Goal: Information Seeking & Learning: Learn about a topic

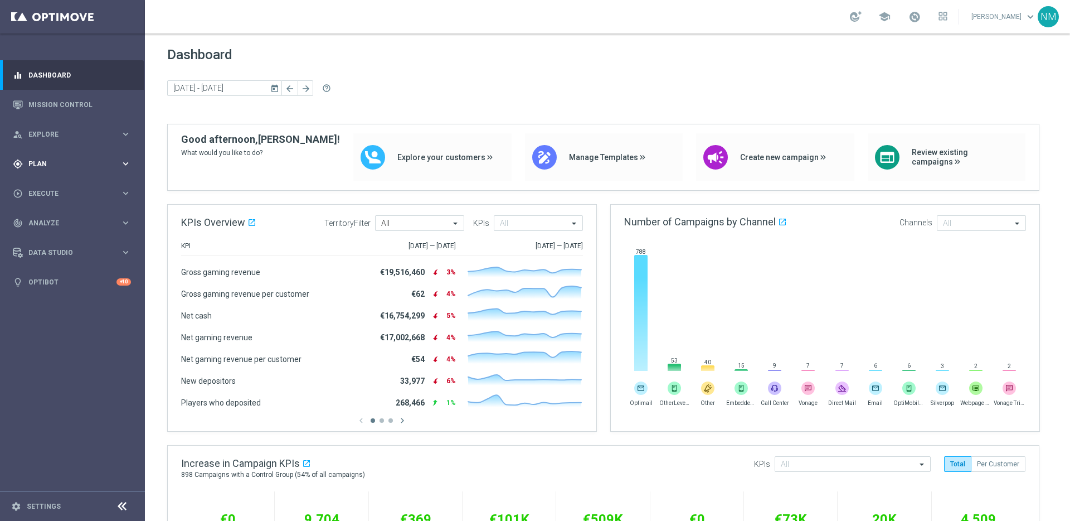
click at [40, 164] on span "Plan" at bounding box center [74, 164] width 92 height 7
click at [50, 186] on link "Target Groups" at bounding box center [72, 186] width 87 height 9
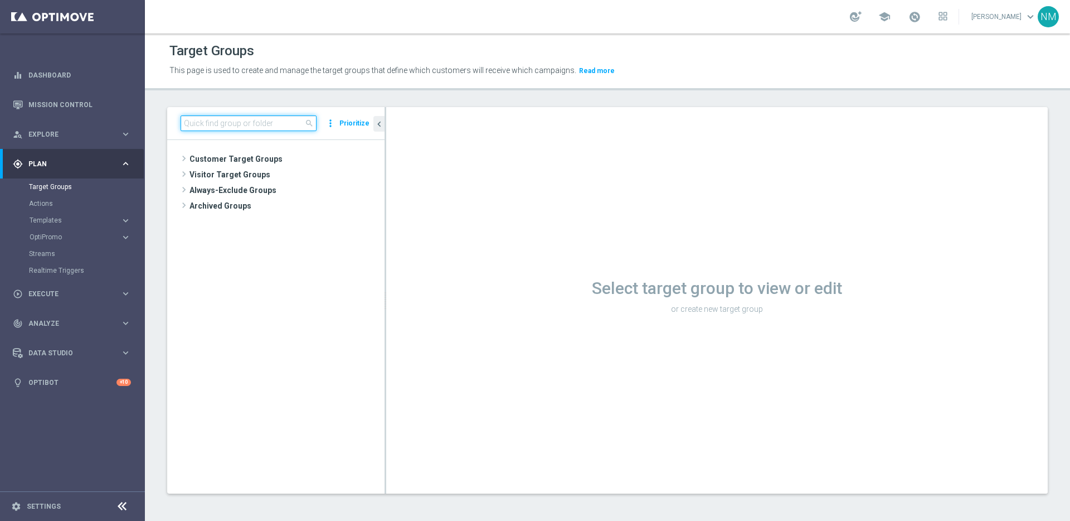
click at [251, 127] on input at bounding box center [249, 123] width 136 height 16
paste input "UK_CASINO_RICHINBOX | NOT ON APP YET"
type input "UK_CASINO_RICHINBOX | NOT ON APP YET"
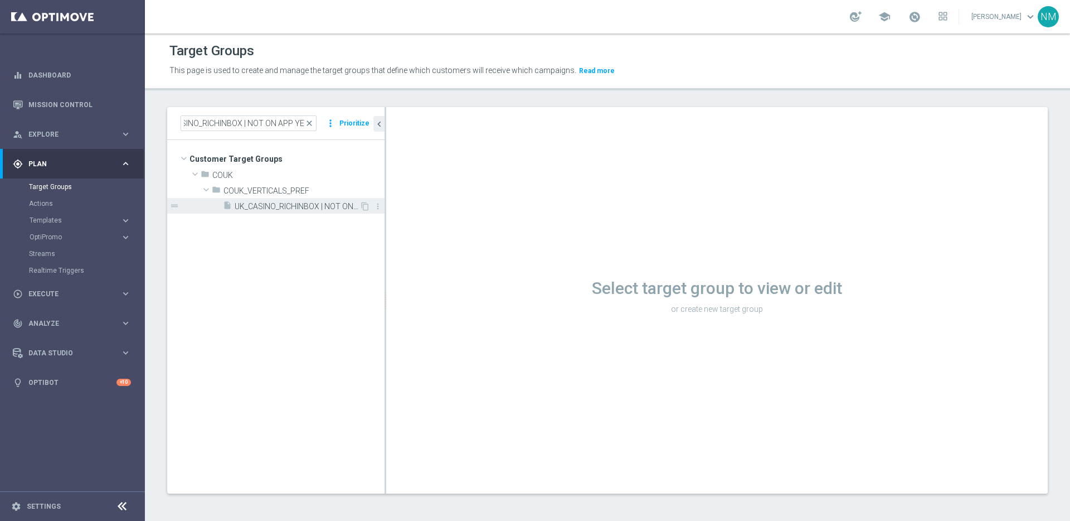
click at [271, 206] on span "UK_CASINO_RICHINBOX | NOT ON APP YET" at bounding box center [297, 206] width 125 height 9
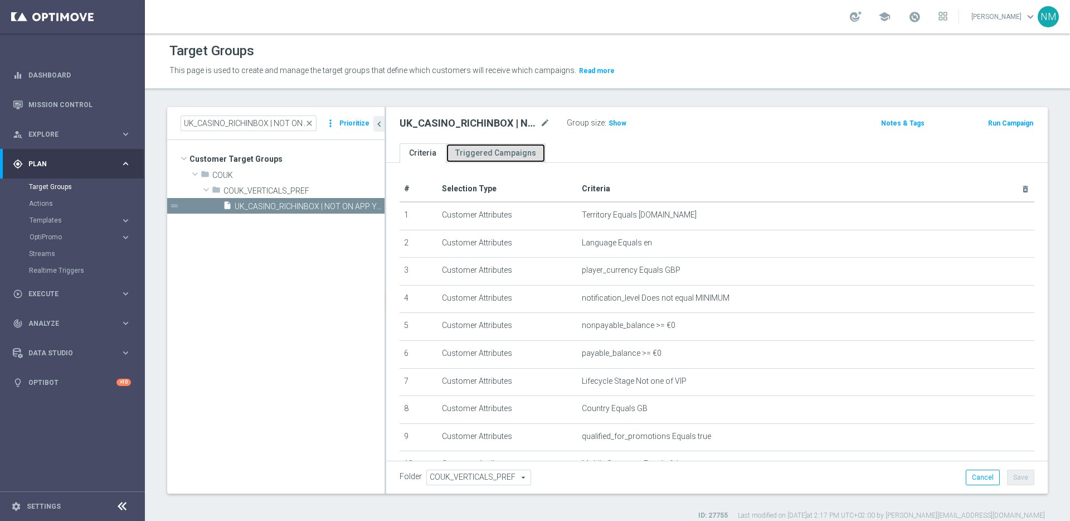
click at [508, 152] on link "Triggered Campaigns" at bounding box center [496, 153] width 100 height 20
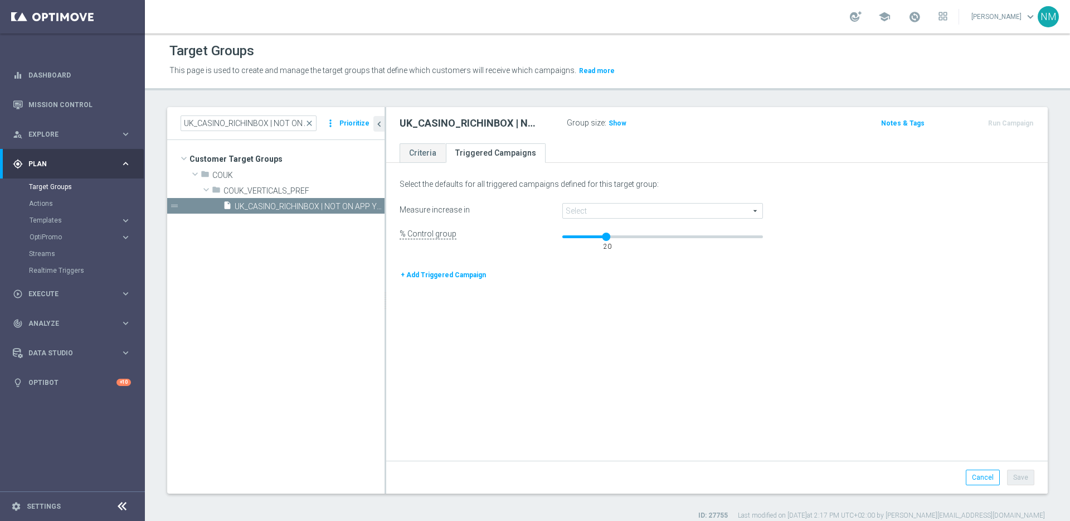
click at [601, 211] on span at bounding box center [663, 210] width 200 height 14
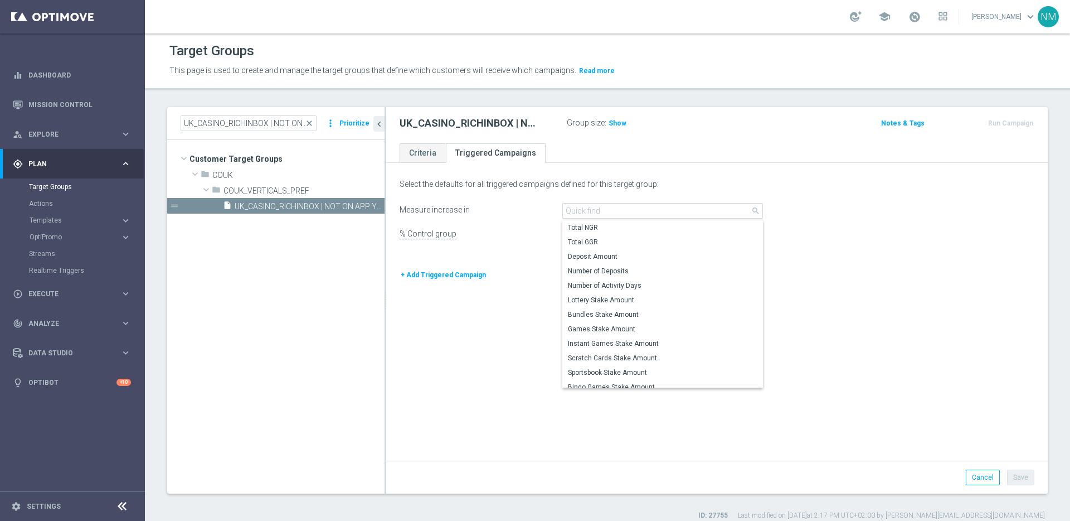
click at [507, 221] on div "Select the defaults for all triggered campaigns defined for this target group: …" at bounding box center [717, 313] width 662 height 294
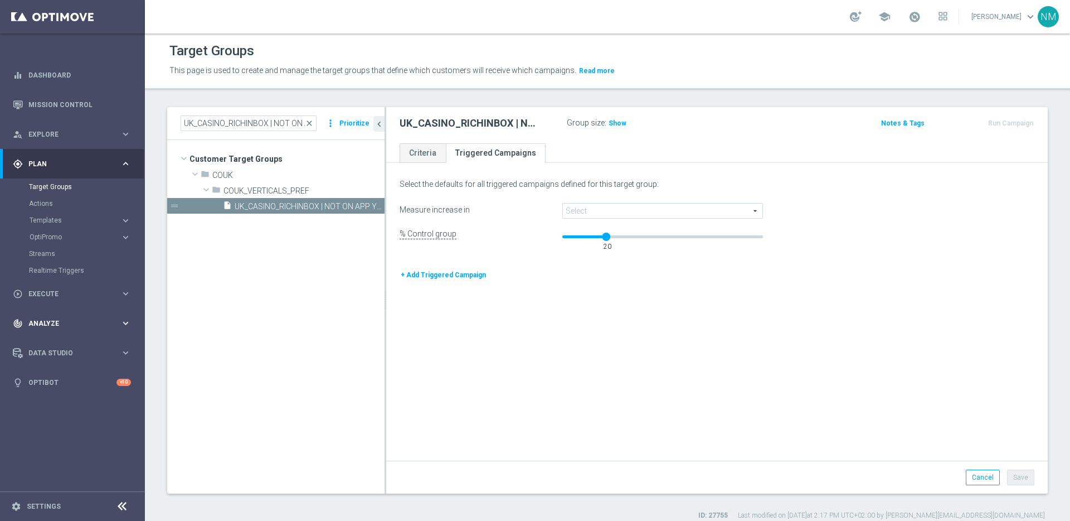
click at [44, 321] on span "Analyze" at bounding box center [74, 323] width 92 height 7
click at [847, 60] on div "Target Groups" at bounding box center [607, 51] width 876 height 22
click at [856, 17] on div at bounding box center [856, 16] width 12 height 11
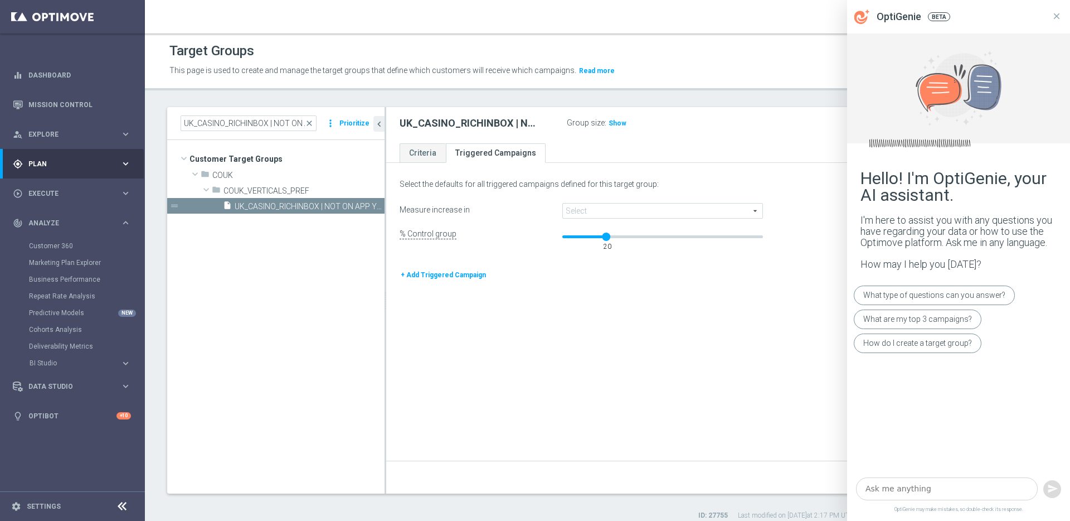
click at [911, 486] on textarea at bounding box center [947, 488] width 182 height 23
click at [900, 487] on textarea at bounding box center [947, 488] width 182 height 23
click at [1053, 12] on icon at bounding box center [1057, 16] width 10 height 10
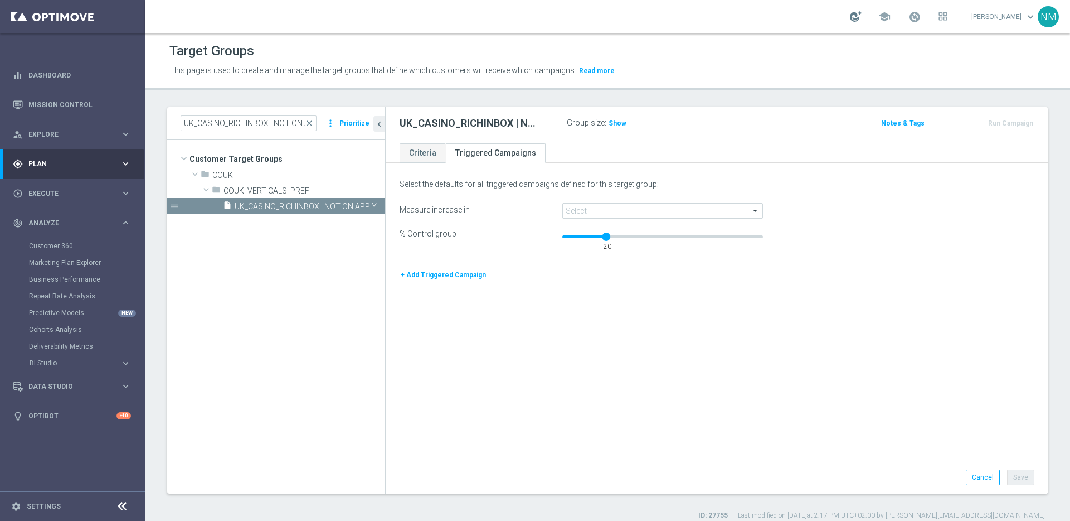
click at [859, 16] on div at bounding box center [856, 16] width 12 height 11
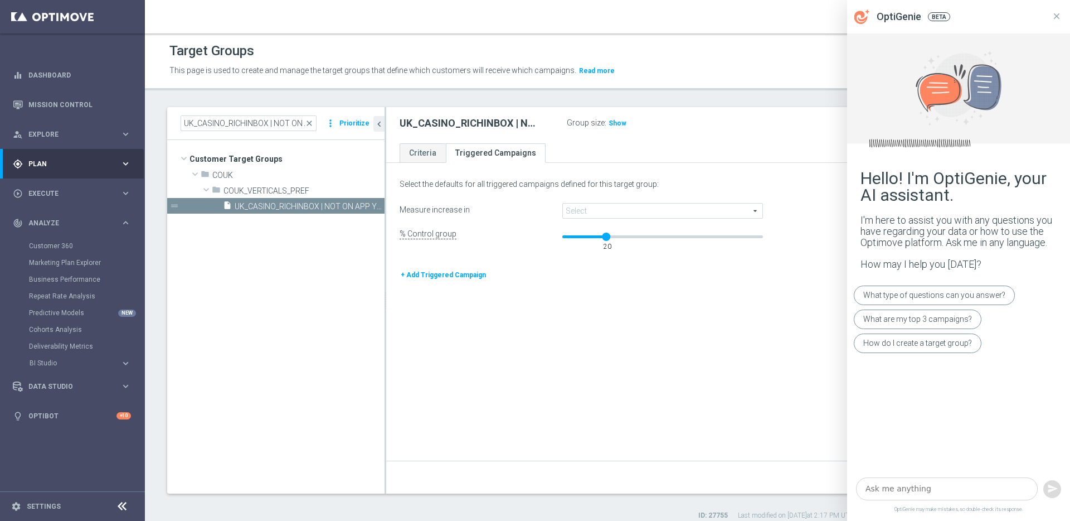
click at [916, 489] on textarea at bounding box center [947, 488] width 182 height 23
type textarea "c"
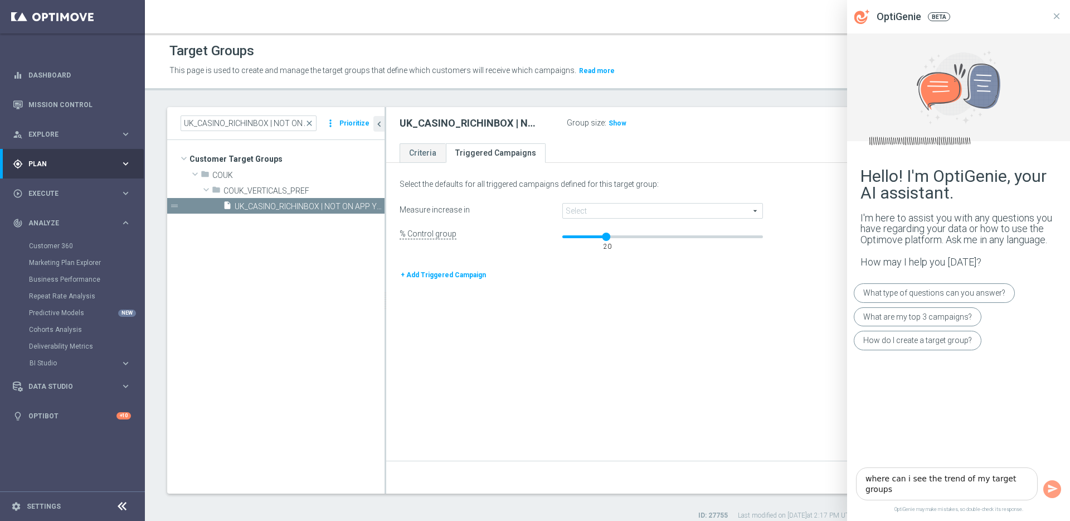
type textarea "where can i see the trend of my target groups?"
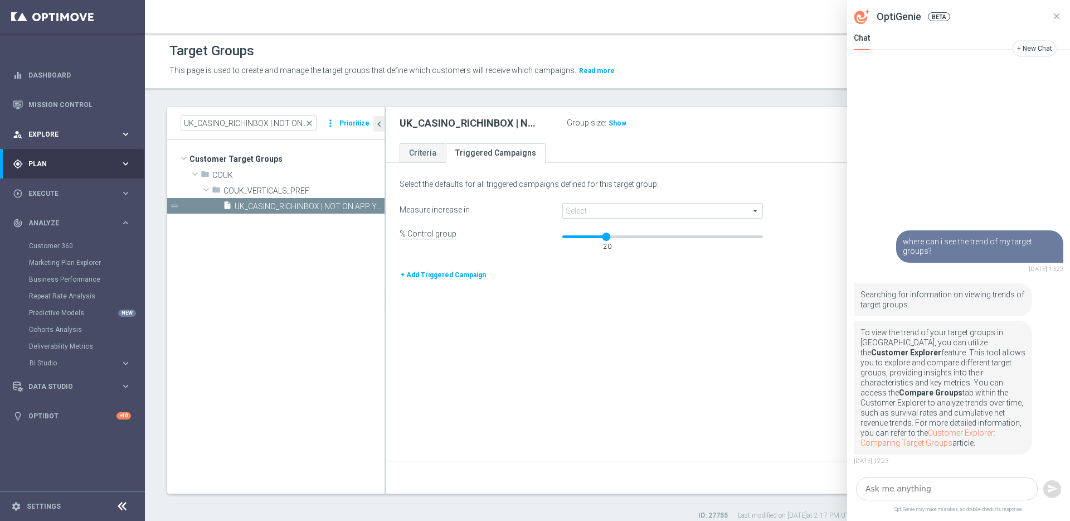
click at [79, 130] on div "person_search Explore" at bounding box center [67, 134] width 108 height 10
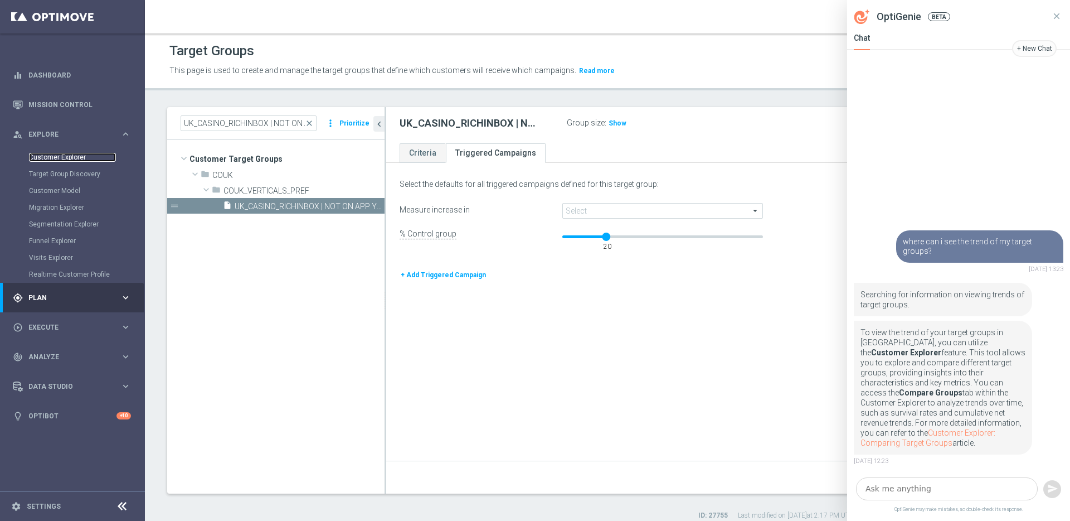
click at [69, 153] on link "Customer Explorer" at bounding box center [72, 157] width 87 height 9
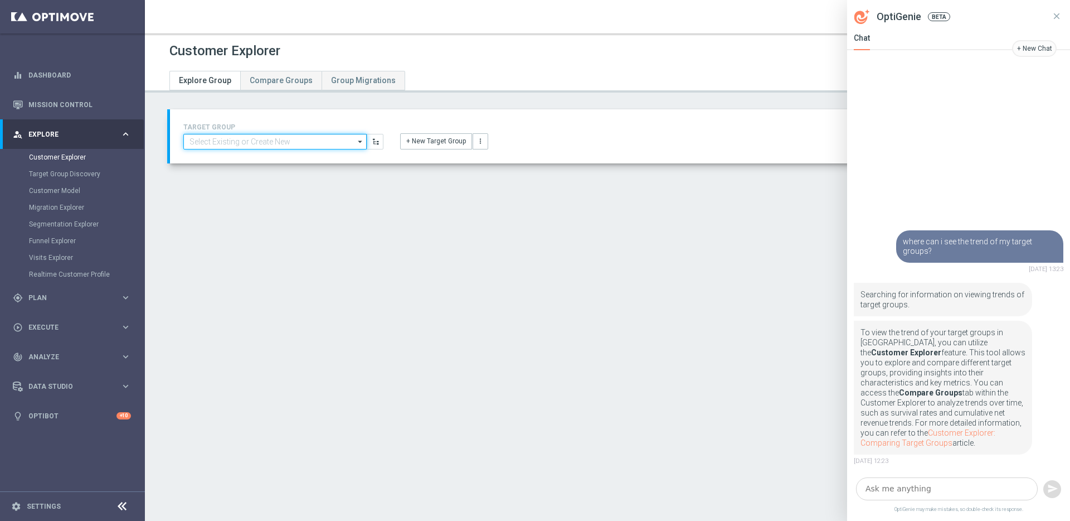
click at [260, 145] on input at bounding box center [274, 142] width 183 height 16
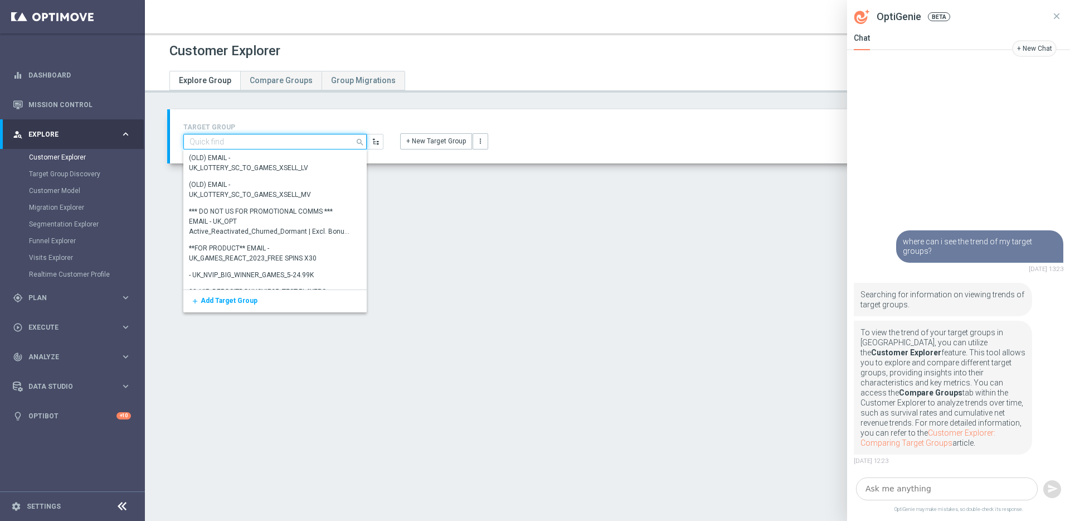
paste input "UK_CASINO_RICHINBOX | NOT ON APP YET"
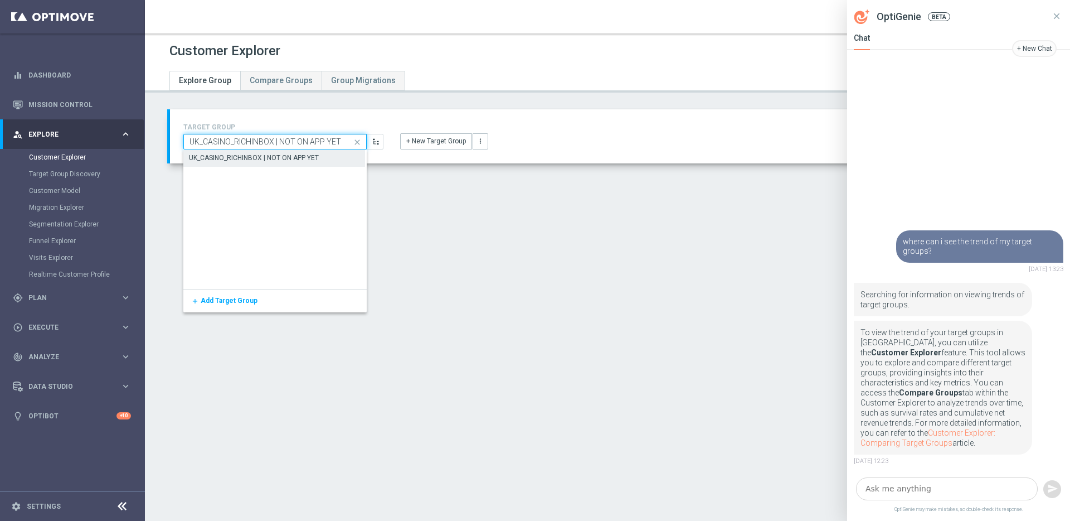
type input "UK_CASINO_RICHINBOX | NOT ON APP YET"
click at [261, 156] on div "UK_CASINO_RICHINBOX | NOT ON APP YET" at bounding box center [255, 158] width 130 height 10
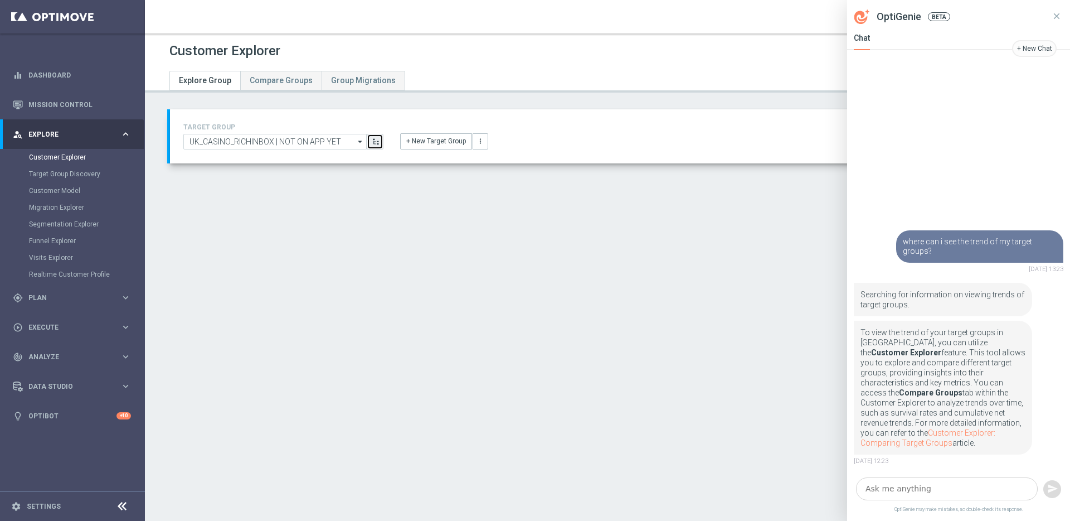
click at [372, 142] on icon "button" at bounding box center [376, 142] width 8 height 8
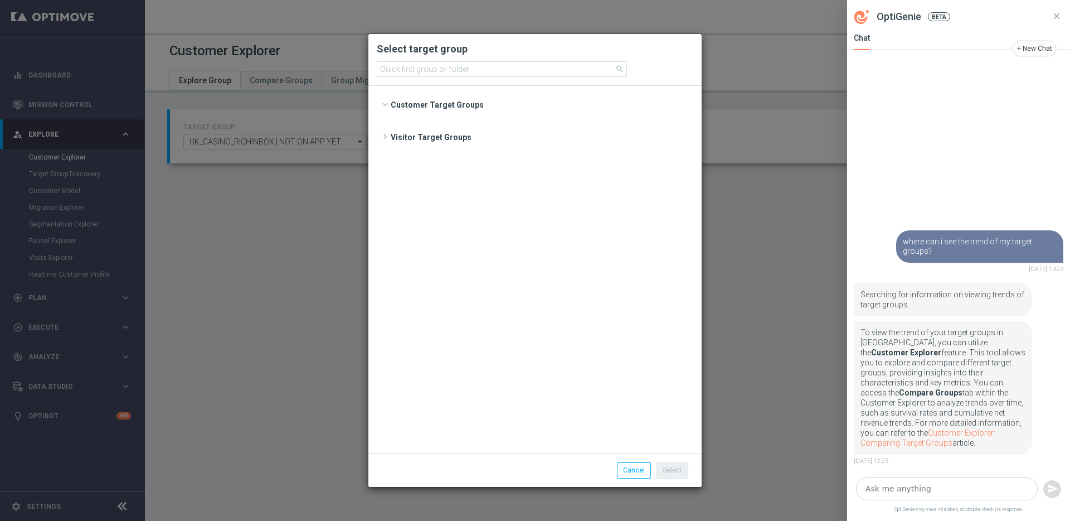
scroll to position [1859, 0]
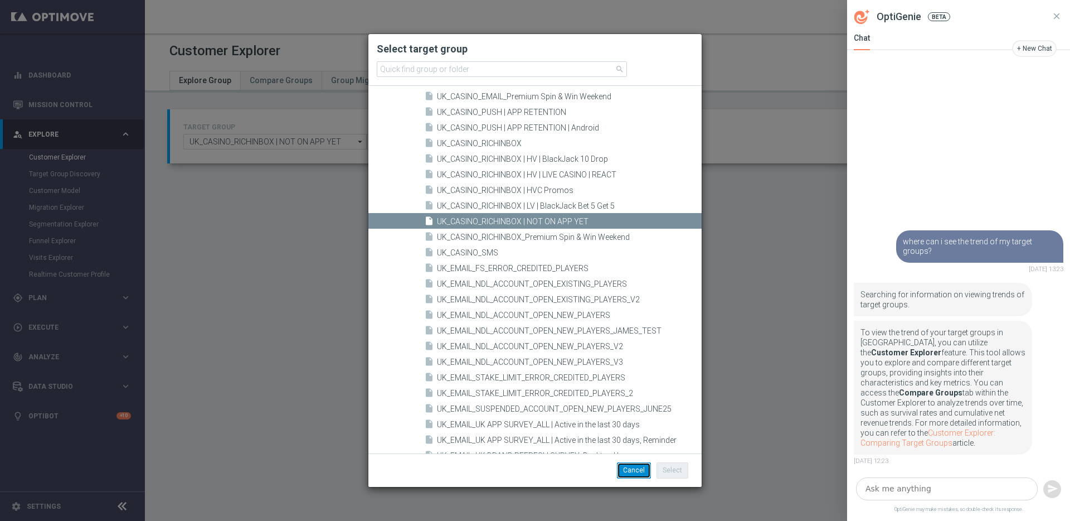
click at [634, 469] on button "Cancel" at bounding box center [634, 470] width 34 height 16
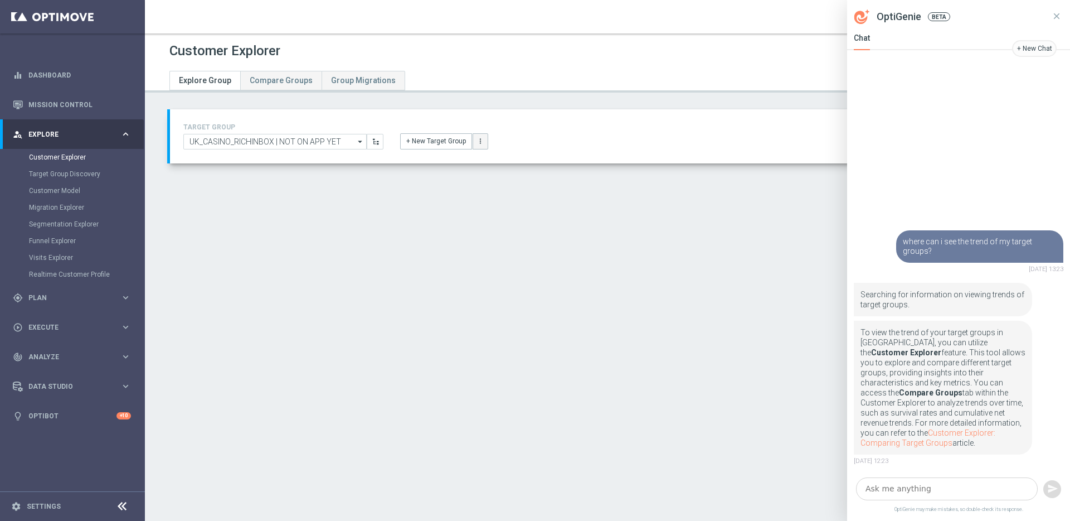
click at [473, 144] on button "more_vert" at bounding box center [481, 141] width 16 height 16
click at [608, 140] on div "+ New Target Group more_vert New Customer Group New Visitor Group" at bounding box center [609, 134] width 434 height 29
click at [1061, 7] on button at bounding box center [1056, 16] width 13 height 33
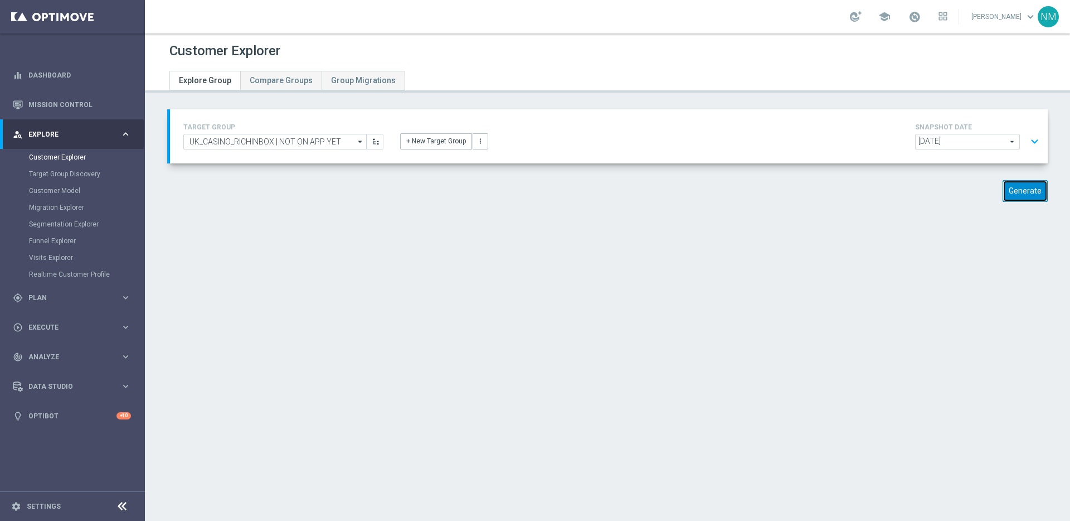
click at [1003, 190] on button "Generate" at bounding box center [1025, 191] width 45 height 22
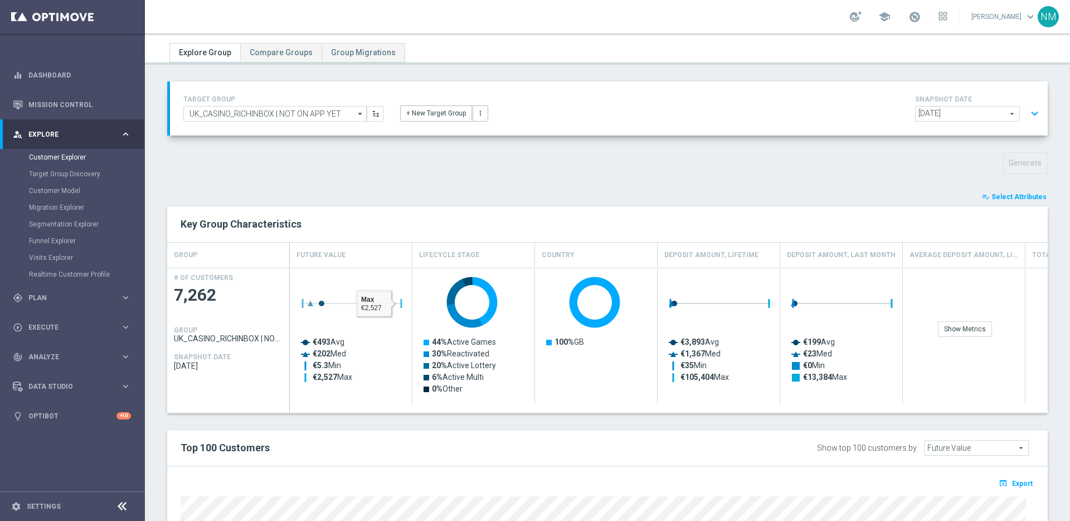
scroll to position [273, 0]
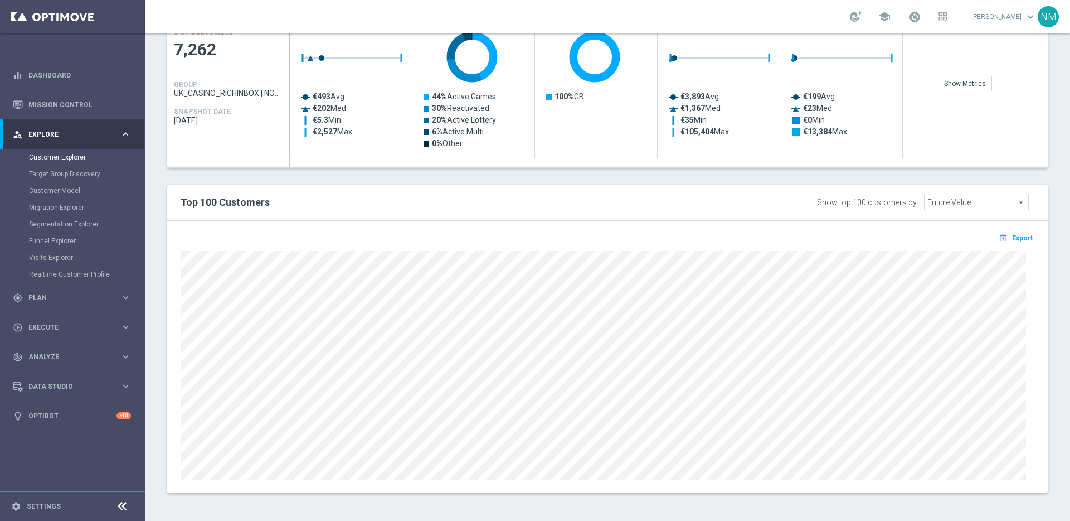
click at [959, 205] on span "Future Value" at bounding box center [977, 202] width 104 height 14
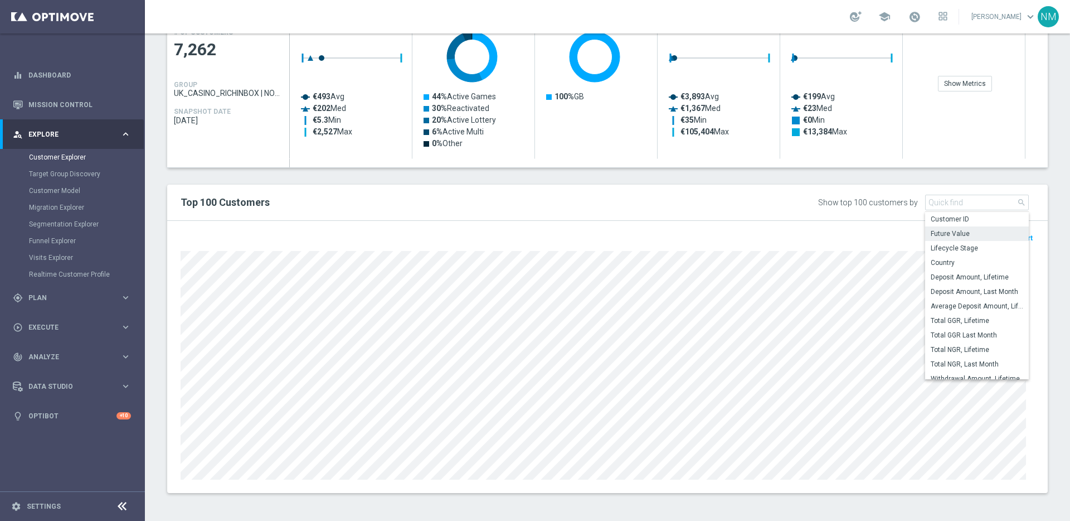
click at [802, 212] on div "Top 100 Customers Show top 100 customers by Future Value Future Value arrow_dro…" at bounding box center [607, 203] width 881 height 36
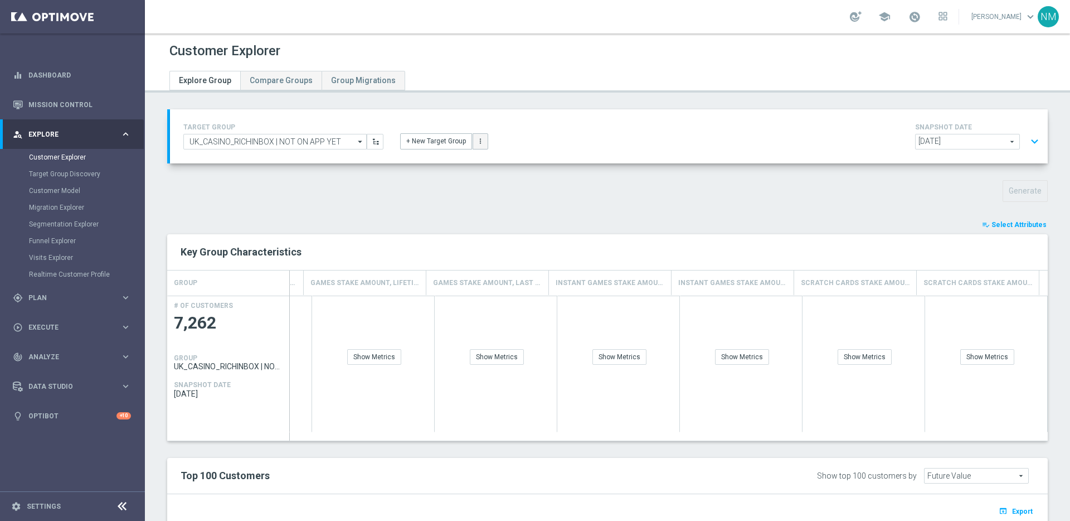
click at [478, 140] on icon "more_vert" at bounding box center [481, 141] width 8 height 8
click at [542, 141] on div "+ New Target Group more_vert New Customer Group New Visitor Group" at bounding box center [609, 134] width 434 height 29
click at [336, 80] on span "Group Migrations" at bounding box center [363, 80] width 65 height 9
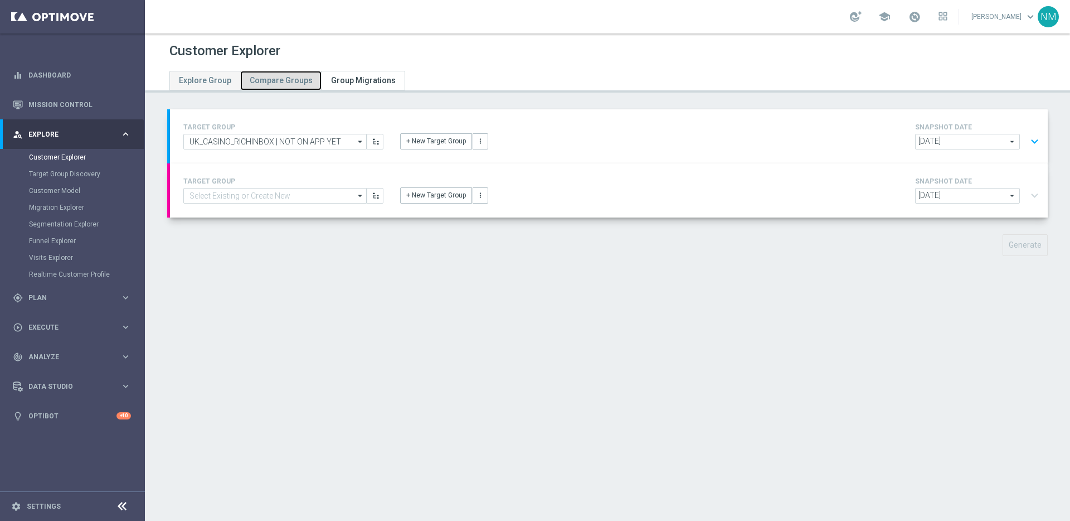
click at [265, 84] on span "Compare Groups" at bounding box center [281, 80] width 63 height 9
drag, startPoint x: 369, startPoint y: 86, endPoint x: 356, endPoint y: 87, distance: 12.9
click at [369, 86] on link "Group Migrations" at bounding box center [364, 81] width 84 height 20
click at [240, 90] on link "Compare Groups" at bounding box center [280, 81] width 81 height 20
type input "[DATE]"
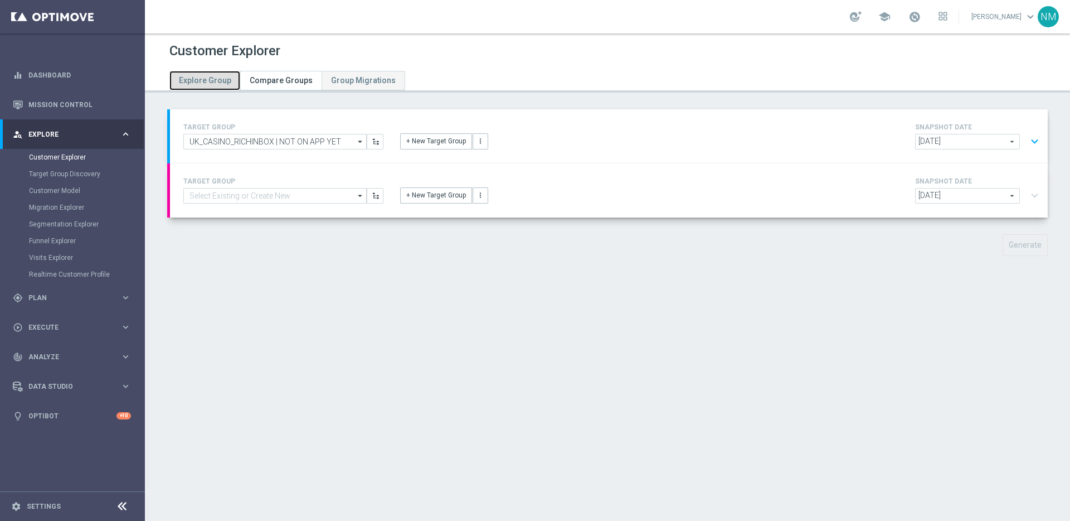
click at [209, 79] on span "Explore Group" at bounding box center [205, 80] width 52 height 9
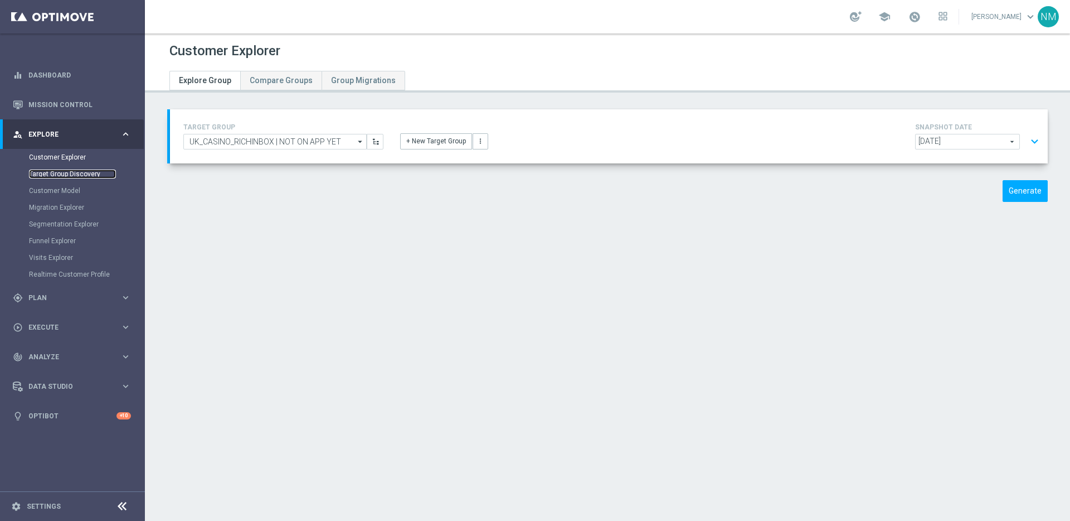
click at [70, 178] on link "Target Group Discovery" at bounding box center [72, 173] width 87 height 9
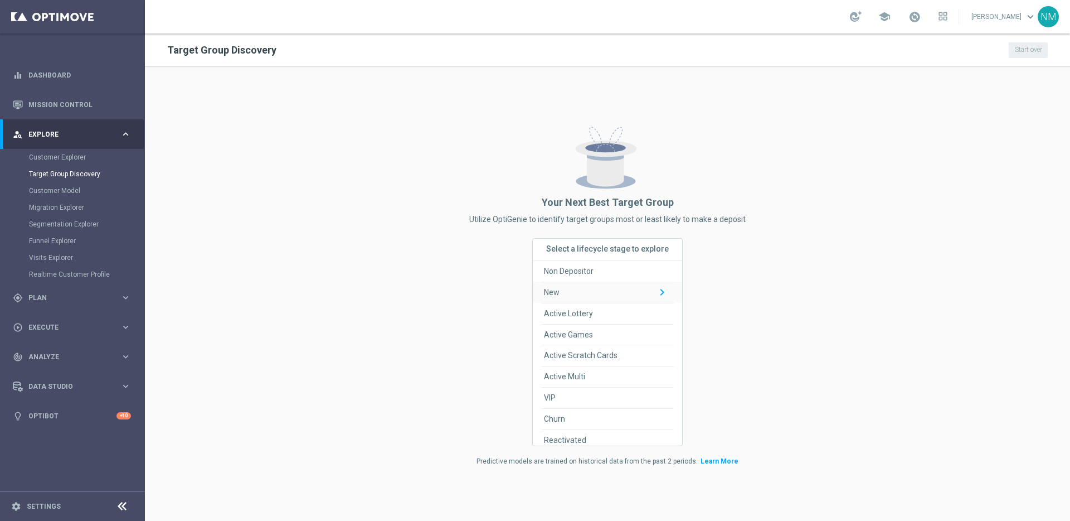
click at [656, 291] on icon "keyboard_arrow_down" at bounding box center [666, 291] width 21 height 13
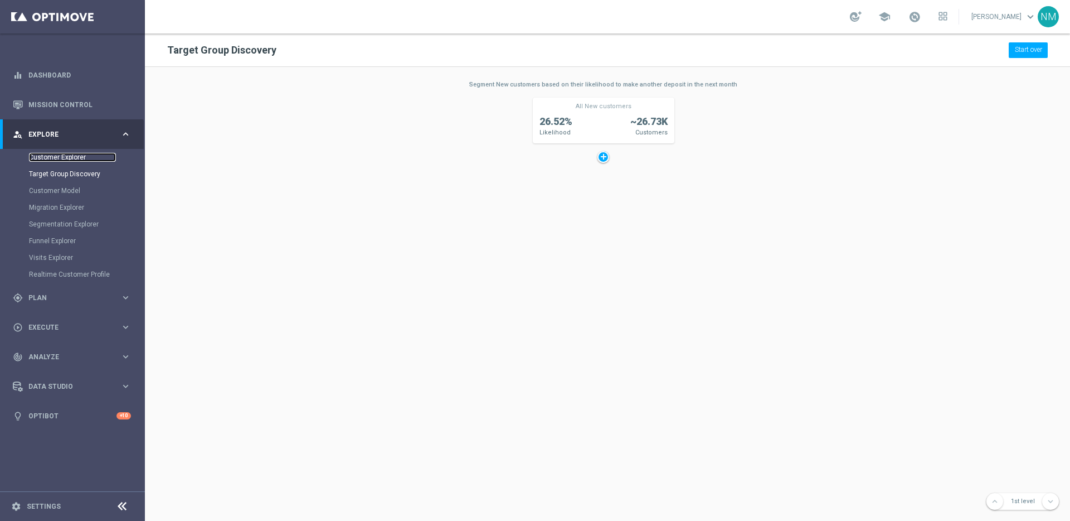
click at [45, 161] on link "Customer Explorer" at bounding box center [72, 157] width 87 height 9
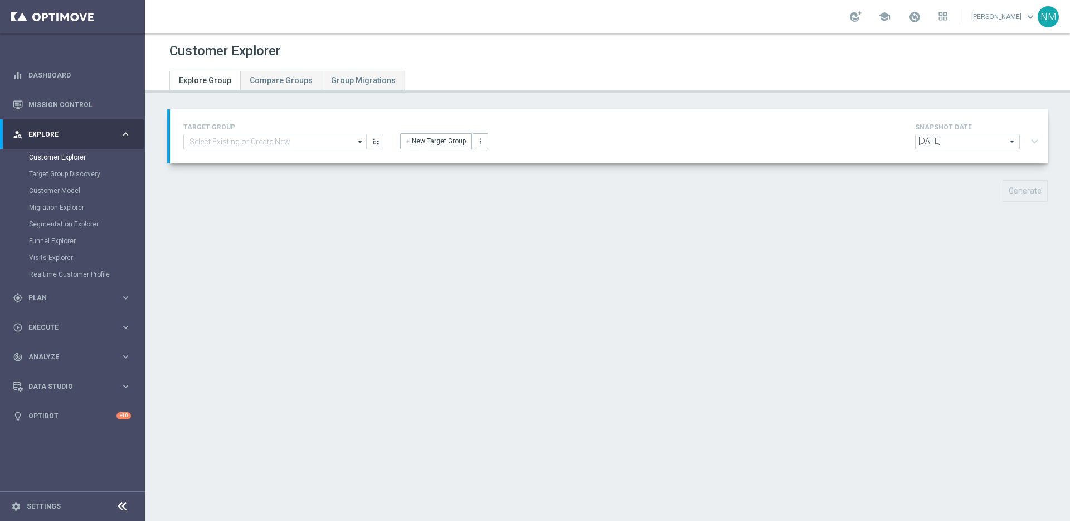
click at [889, 109] on div "TARGET GROUP arrow_drop_down Show Selected 0 of 20929 (OLD) EMAIL - UK_LOTTERY_…" at bounding box center [609, 136] width 878 height 54
click at [861, 18] on div at bounding box center [856, 16] width 12 height 11
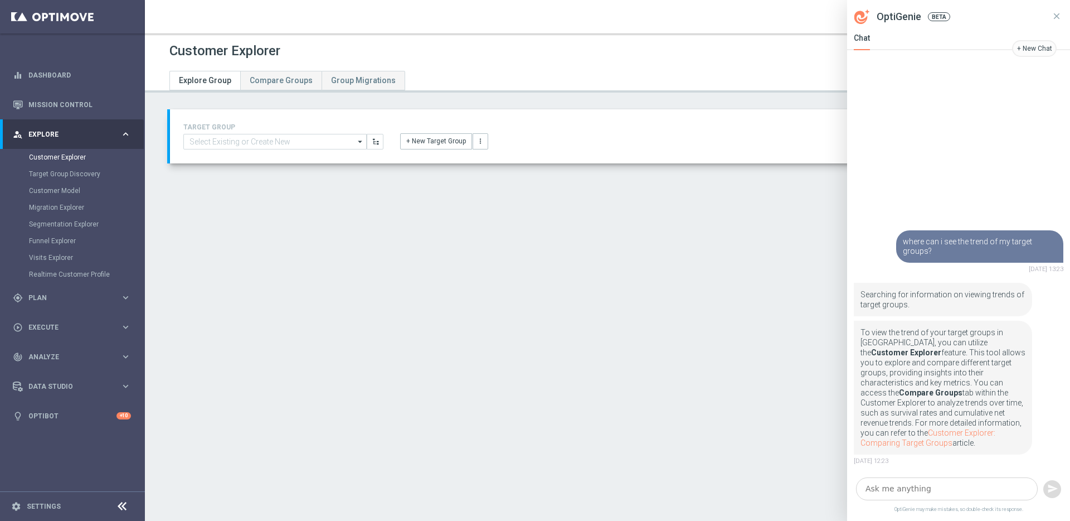
click at [896, 482] on textarea at bounding box center [947, 488] width 182 height 23
type textarea "i"
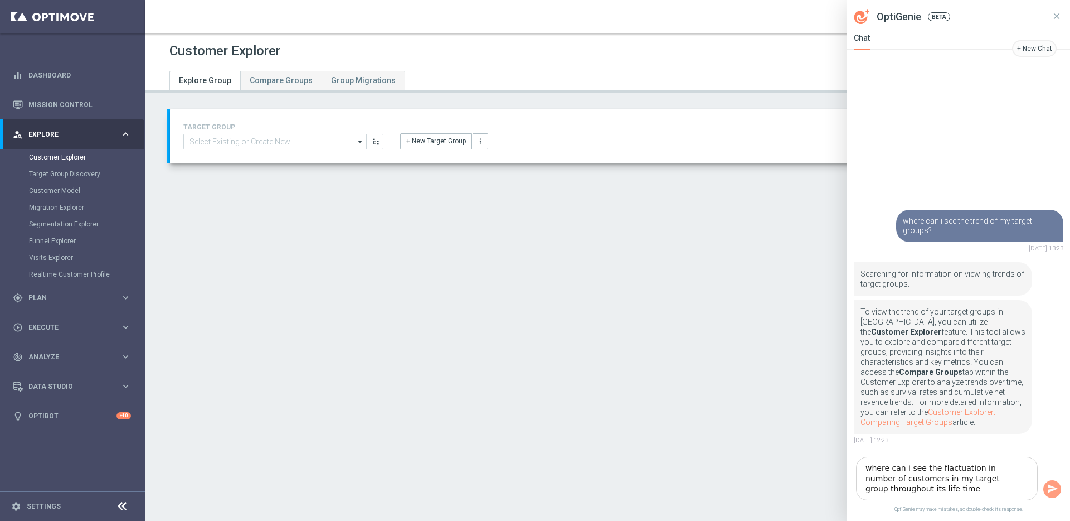
type textarea "where can i see the fluctuation in number of customers in my target group throu…"
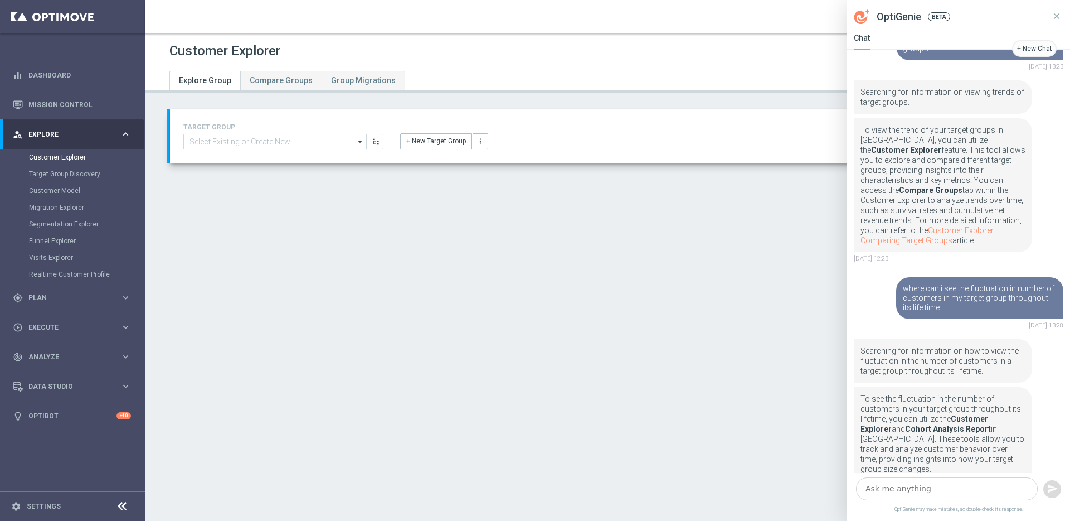
scroll to position [249, 0]
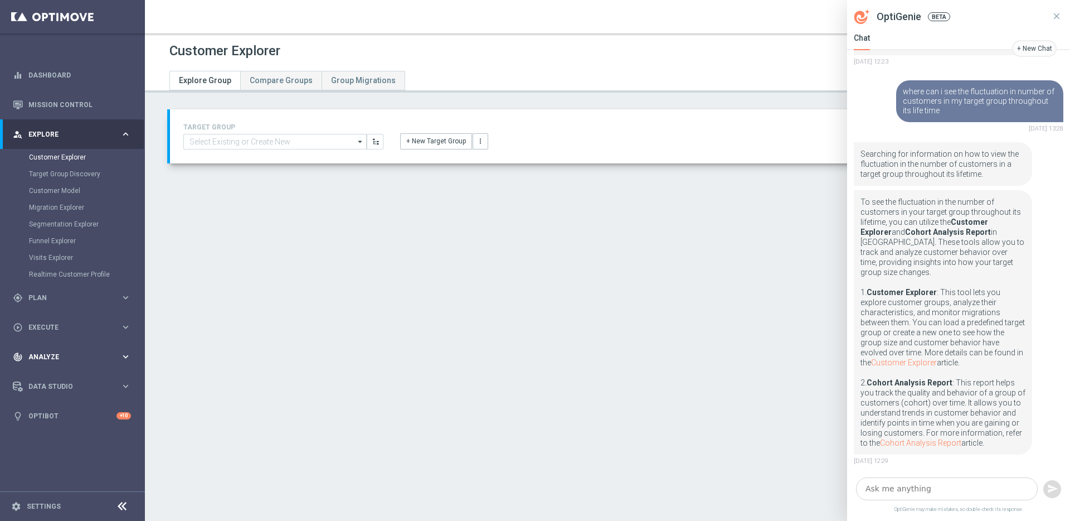
click at [69, 364] on div "track_changes Analyze keyboard_arrow_right" at bounding box center [72, 357] width 144 height 30
click at [76, 328] on link "Cohorts Analysis" at bounding box center [72, 329] width 87 height 9
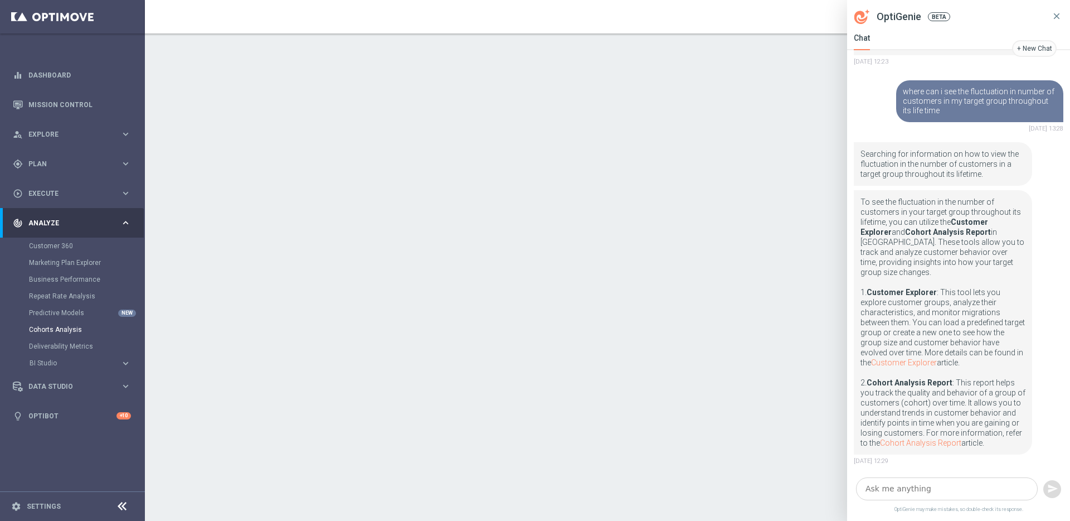
click at [1061, 16] on icon at bounding box center [1057, 16] width 10 height 10
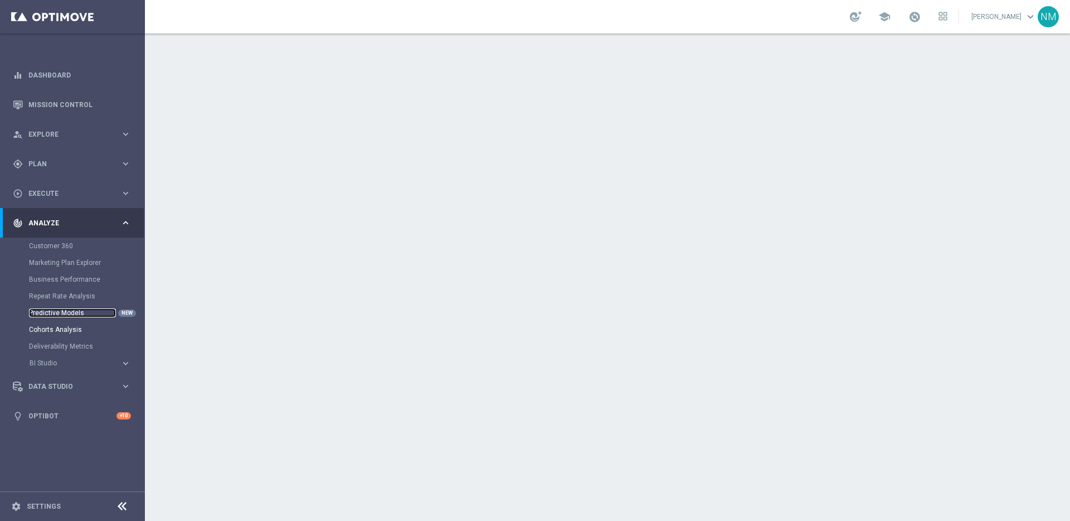
click at [74, 311] on link "Predictive Models" at bounding box center [72, 312] width 87 height 9
click at [64, 198] on div "play_circle_outline Execute keyboard_arrow_right" at bounding box center [72, 193] width 144 height 30
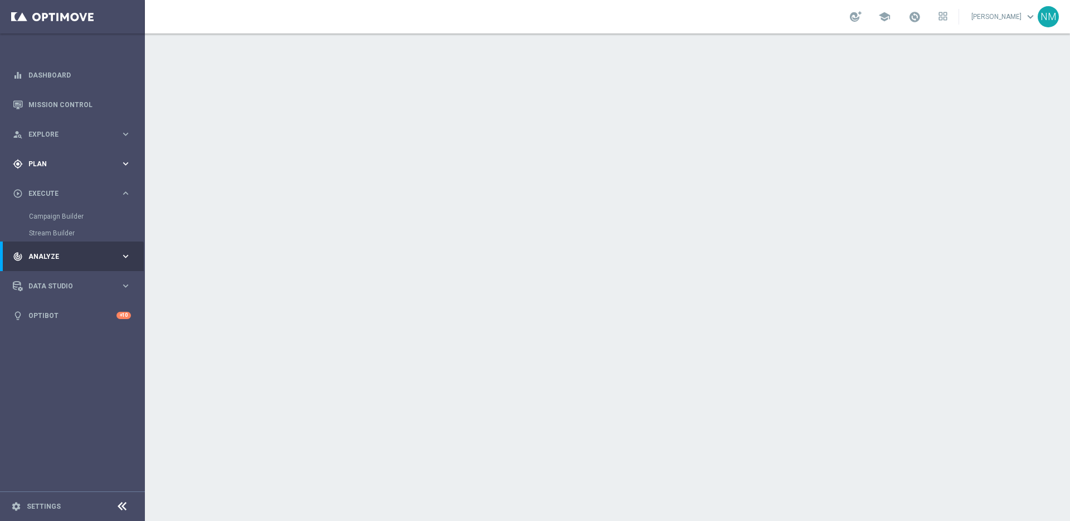
click at [61, 169] on div "gps_fixed Plan keyboard_arrow_right" at bounding box center [72, 164] width 144 height 30
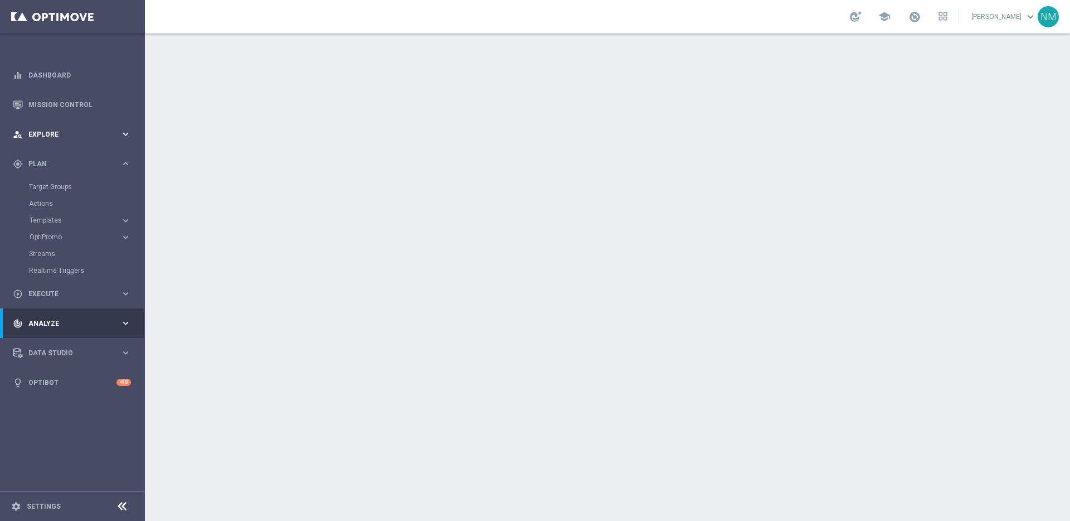
click at [73, 145] on div "person_search Explore keyboard_arrow_right" at bounding box center [72, 134] width 144 height 30
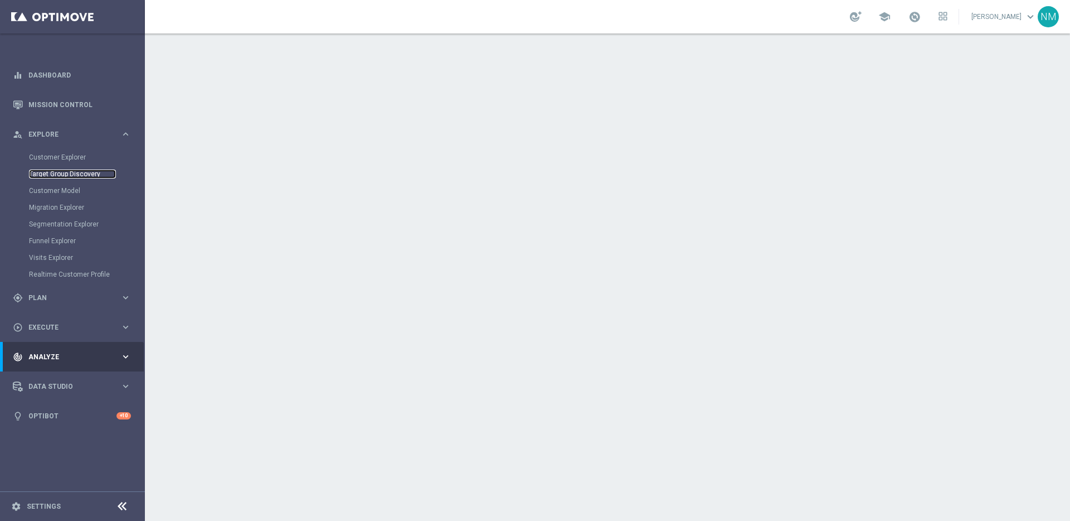
click at [59, 176] on link "Target Group Discovery" at bounding box center [72, 173] width 87 height 9
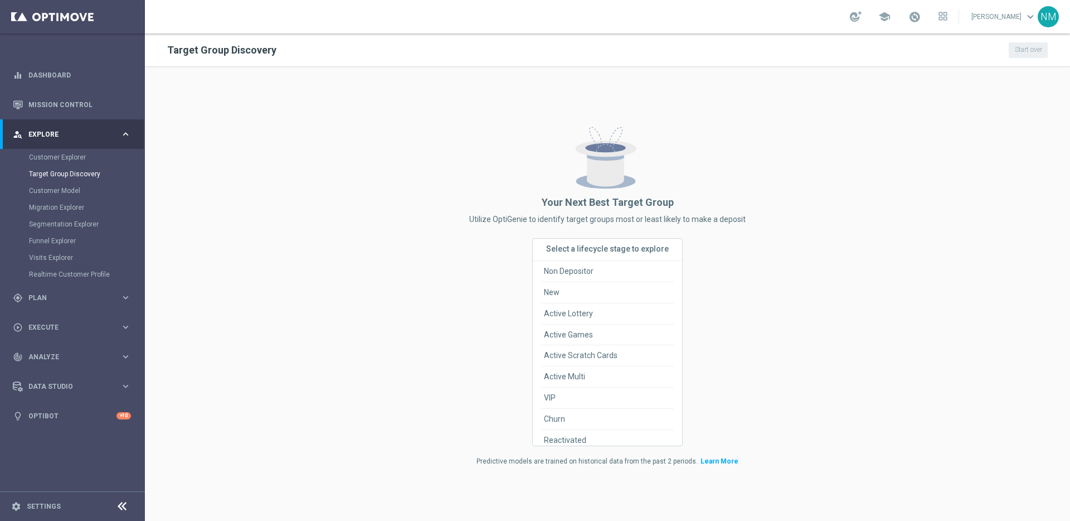
click at [55, 162] on div "Customer Explorer" at bounding box center [86, 157] width 115 height 17
click at [55, 159] on link "Customer Explorer" at bounding box center [72, 157] width 87 height 9
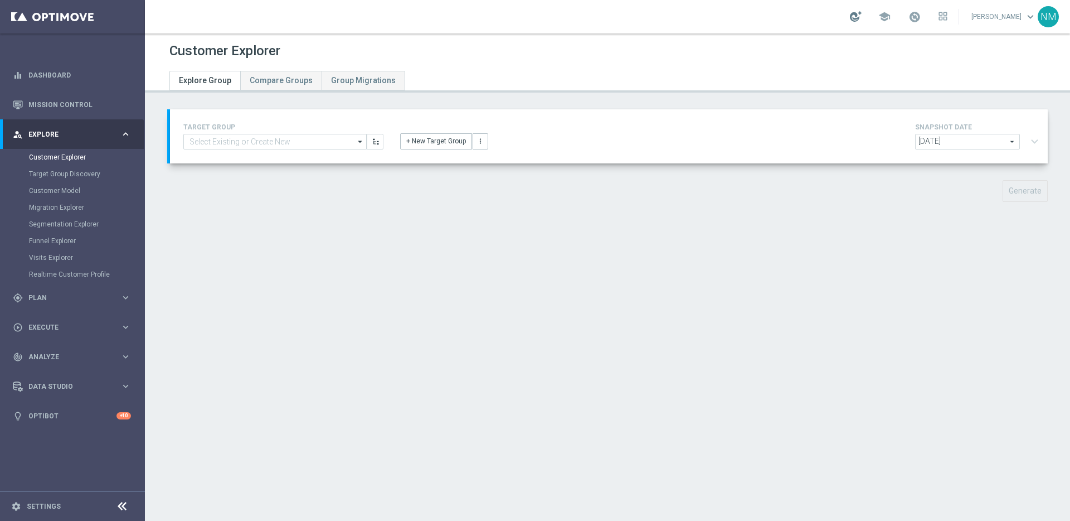
click at [854, 14] on div at bounding box center [856, 16] width 12 height 11
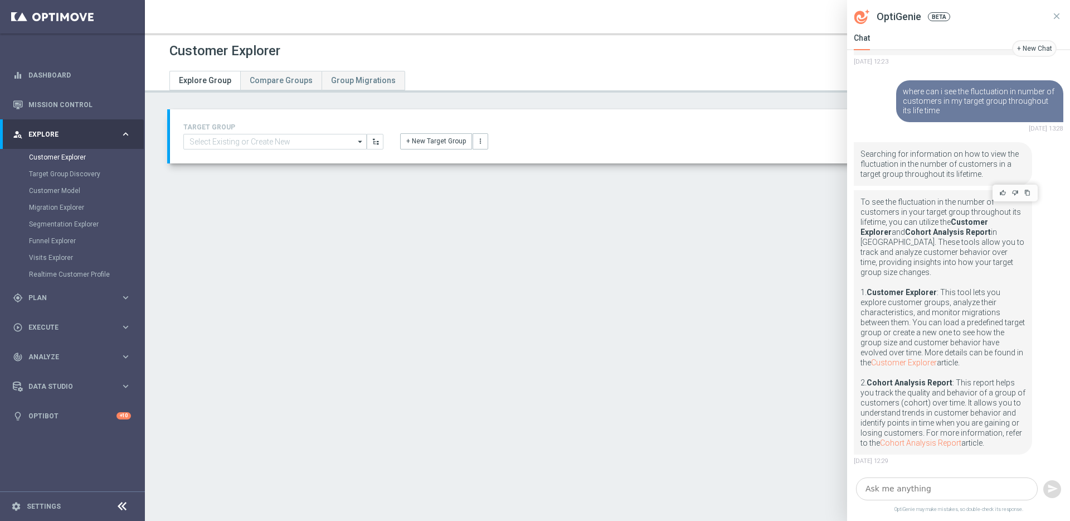
scroll to position [250, 0]
click at [262, 134] on input at bounding box center [274, 142] width 183 height 16
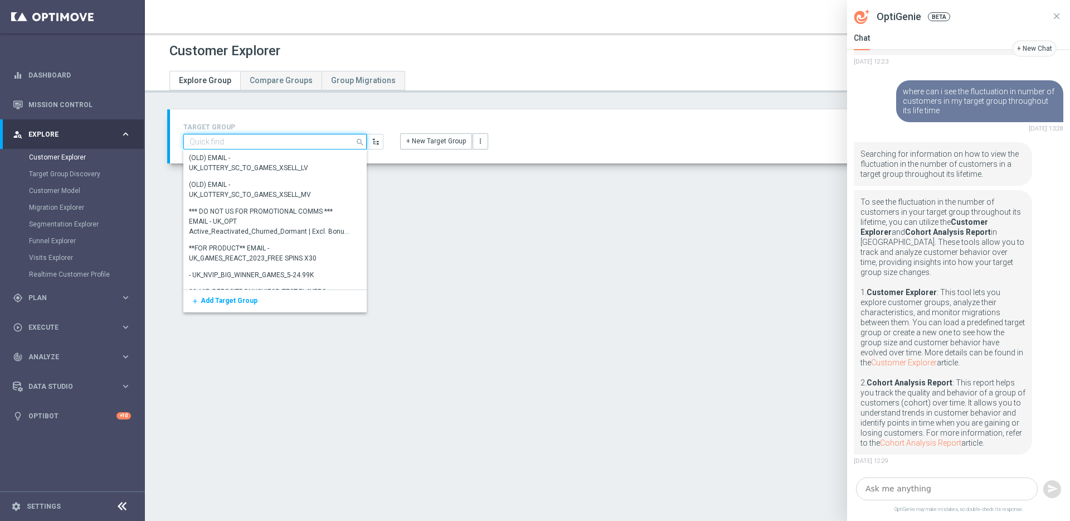
paste input "UK_CASINO_RICHINBOX | NOT ON APP YET"
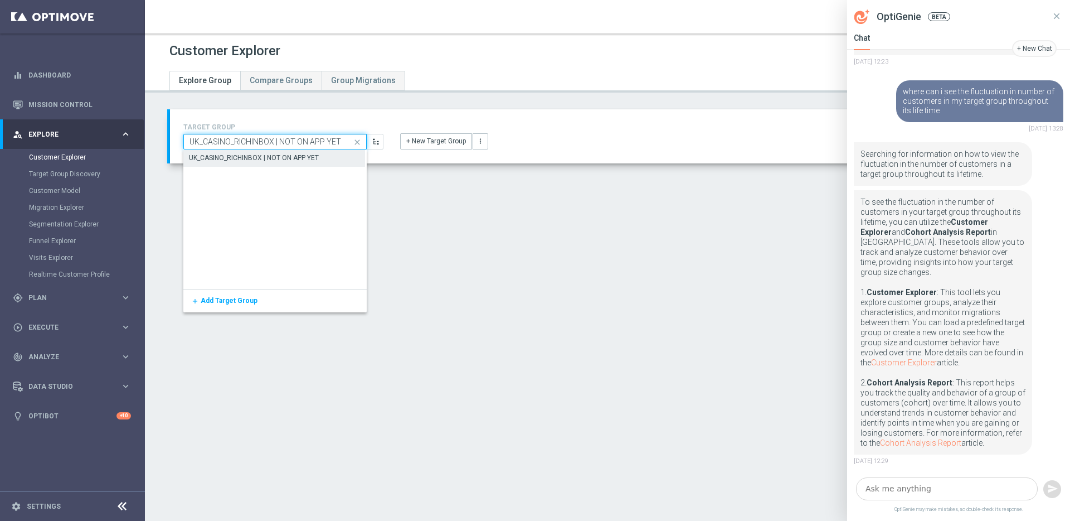
type input "UK_CASINO_RICHINBOX | NOT ON APP YET"
click at [231, 158] on div "UK_CASINO_RICHINBOX | NOT ON APP YET" at bounding box center [254, 158] width 130 height 10
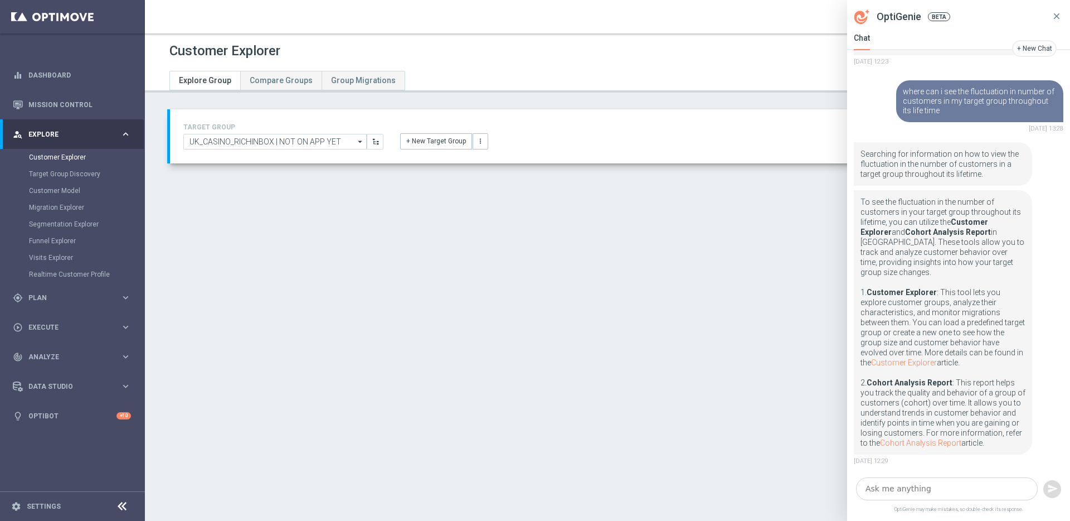
click at [1058, 16] on icon at bounding box center [1057, 16] width 10 height 10
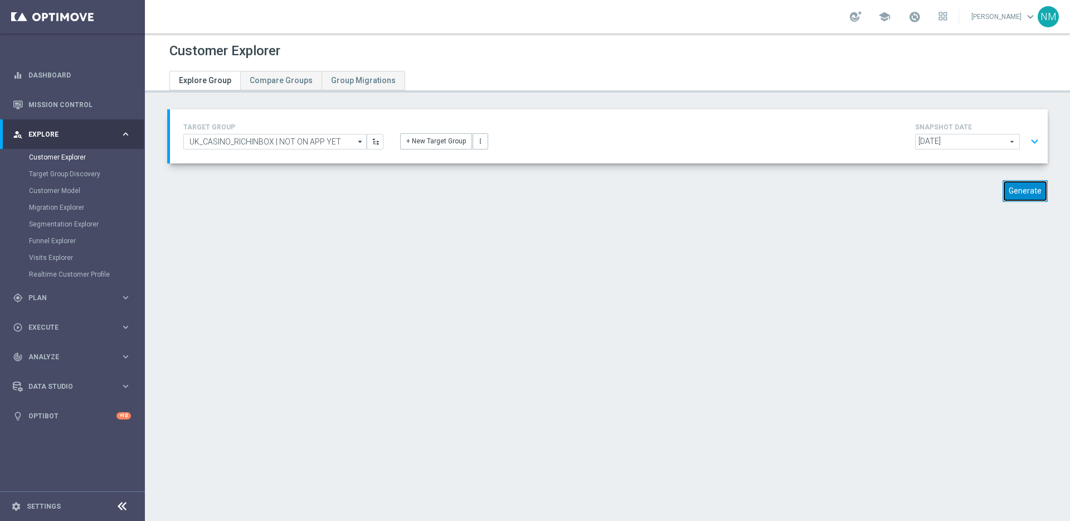
click at [1008, 195] on button "Generate" at bounding box center [1025, 191] width 45 height 22
click at [480, 143] on icon "more_vert" at bounding box center [481, 141] width 8 height 8
click at [525, 132] on div "+ New Target Group more_vert New Customer Group New Visitor Group" at bounding box center [609, 134] width 434 height 29
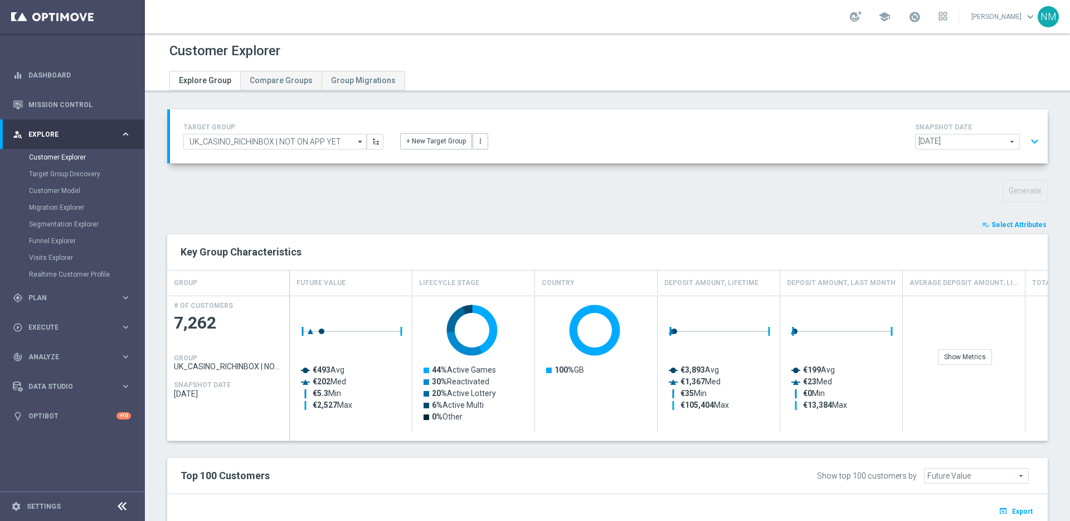
click at [989, 139] on span "[DATE]" at bounding box center [968, 141] width 104 height 14
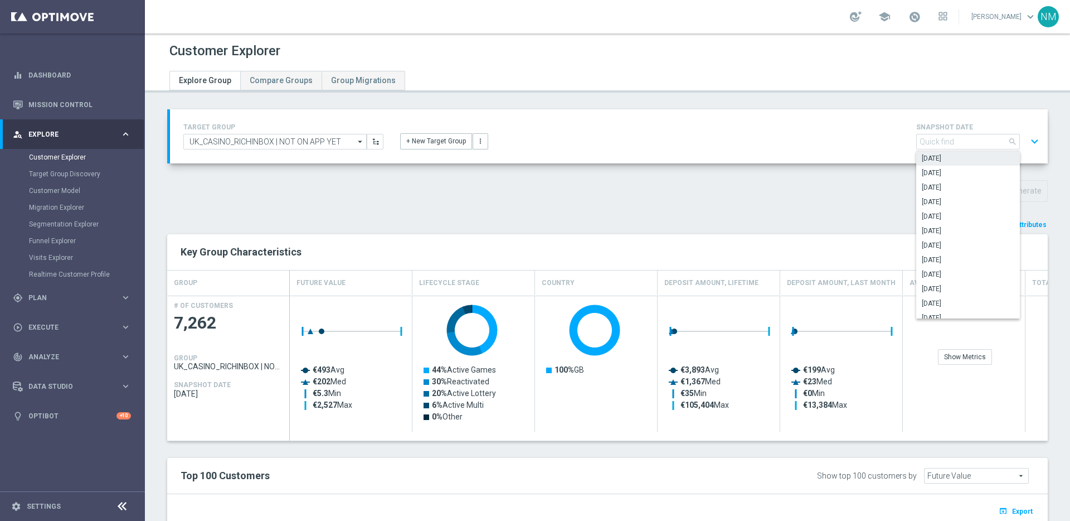
click at [1027, 140] on button "expand_more" at bounding box center [1035, 141] width 16 height 21
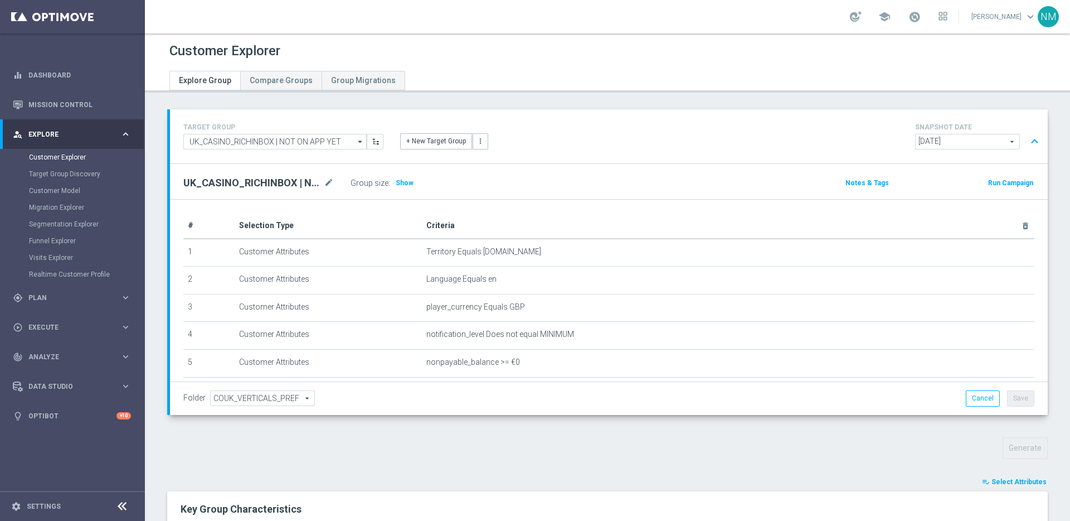
click at [915, 118] on div "TARGET GROUP UK_CASINO_RICHINBOX | NOT ON APP YET UK_CASINO_RICHINBOX | NOT ON …" at bounding box center [609, 136] width 878 height 54
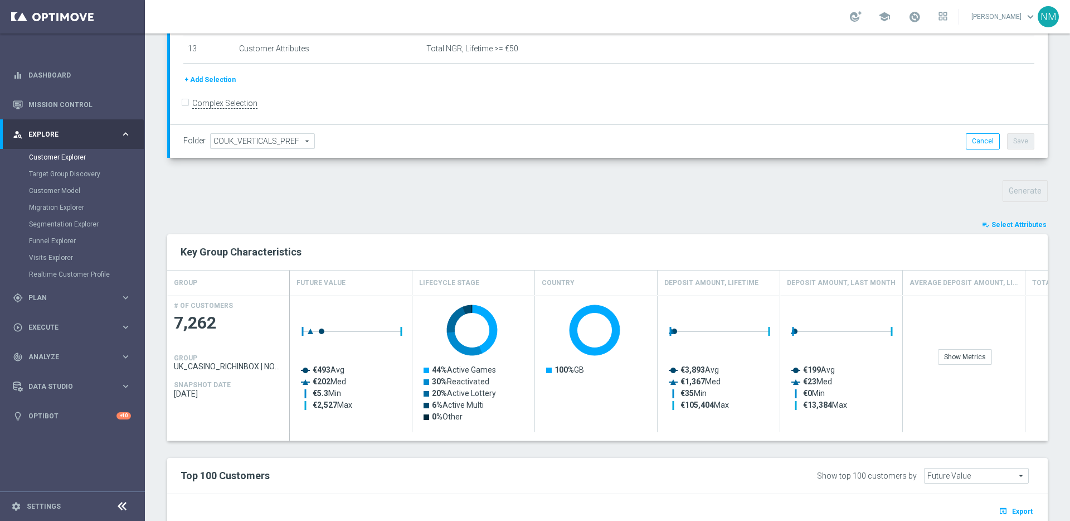
scroll to position [308, 0]
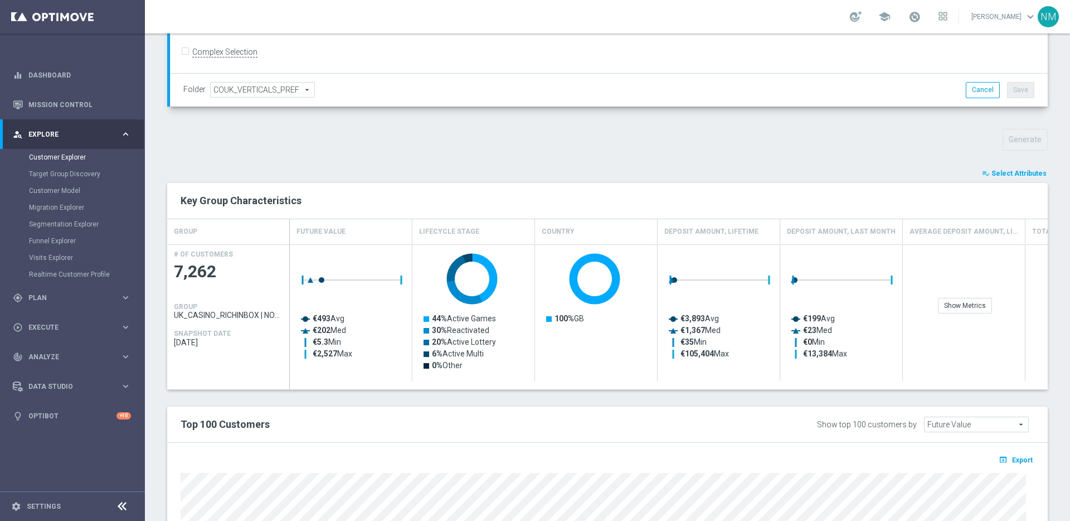
click at [1025, 173] on span "Select Attributes" at bounding box center [1019, 173] width 55 height 8
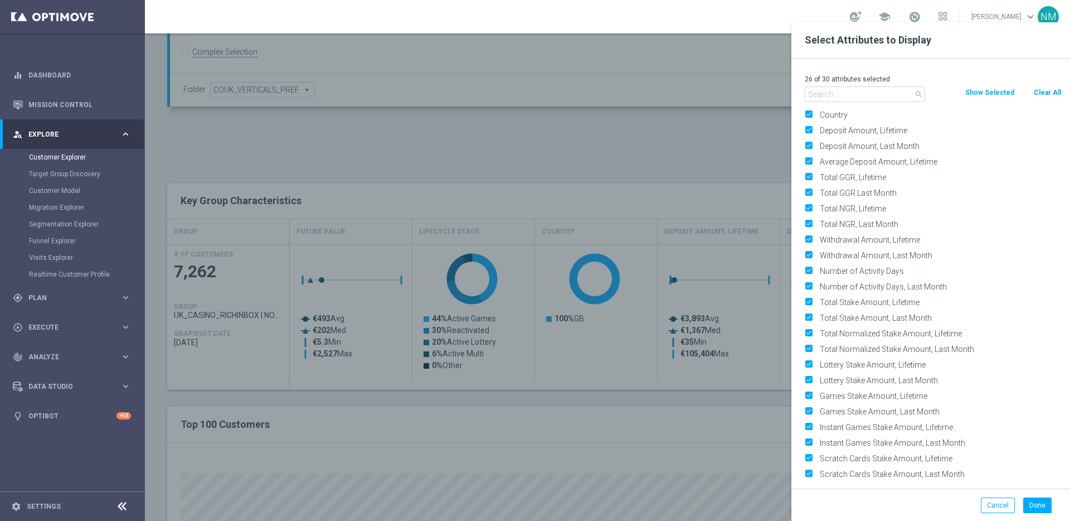
scroll to position [0, 0]
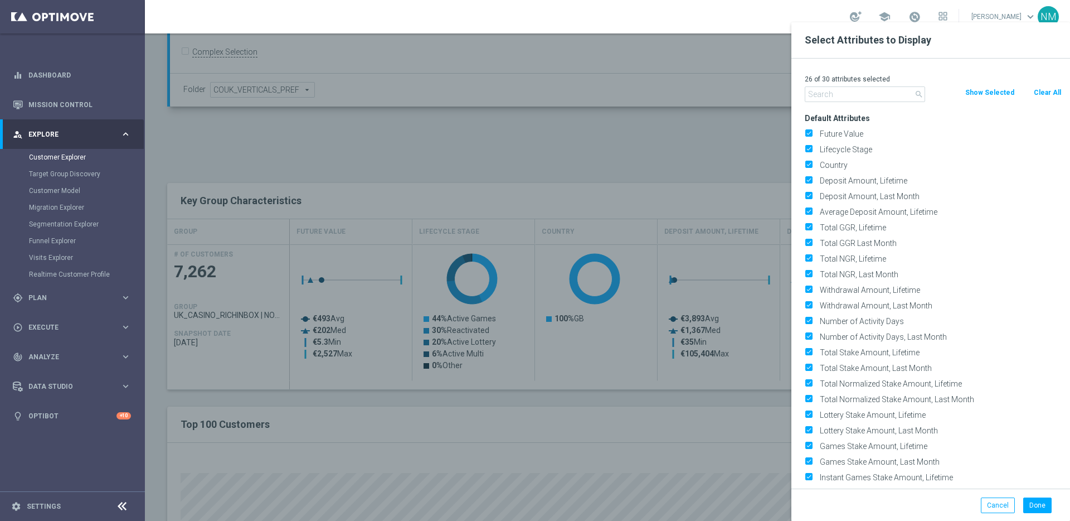
click at [1056, 95] on button "Clear All" at bounding box center [1048, 92] width 30 height 12
checkbox input "false"
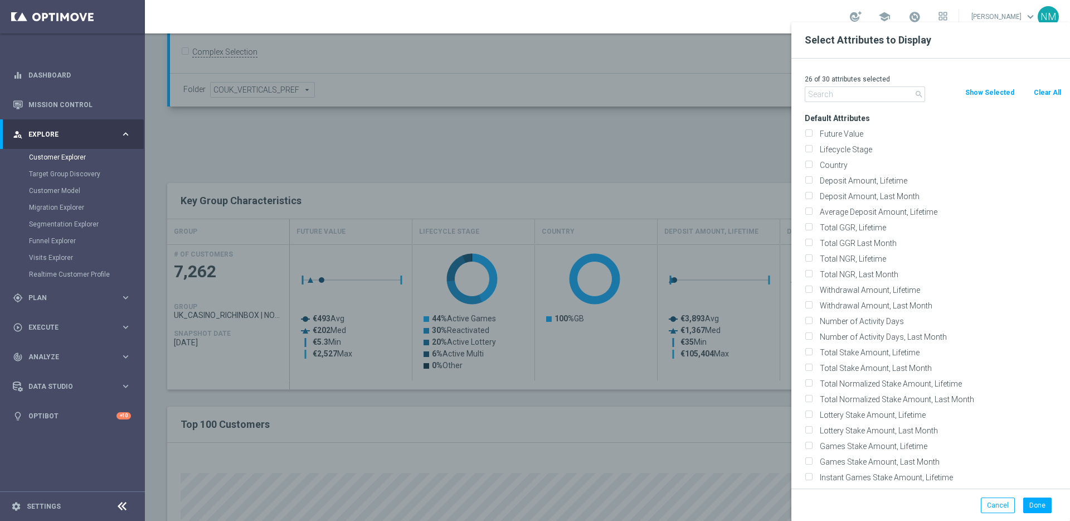
checkbox input "false"
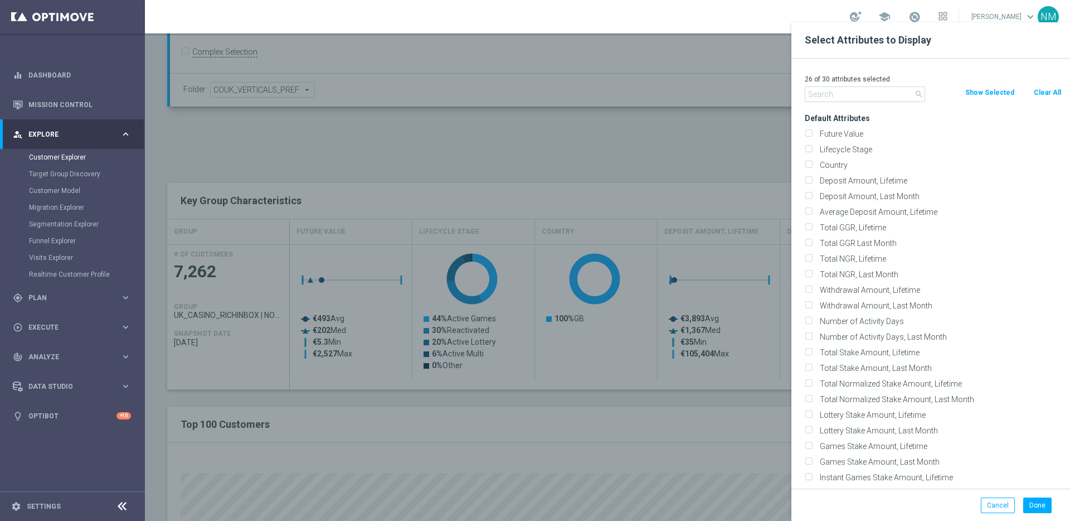
checkbox input "false"
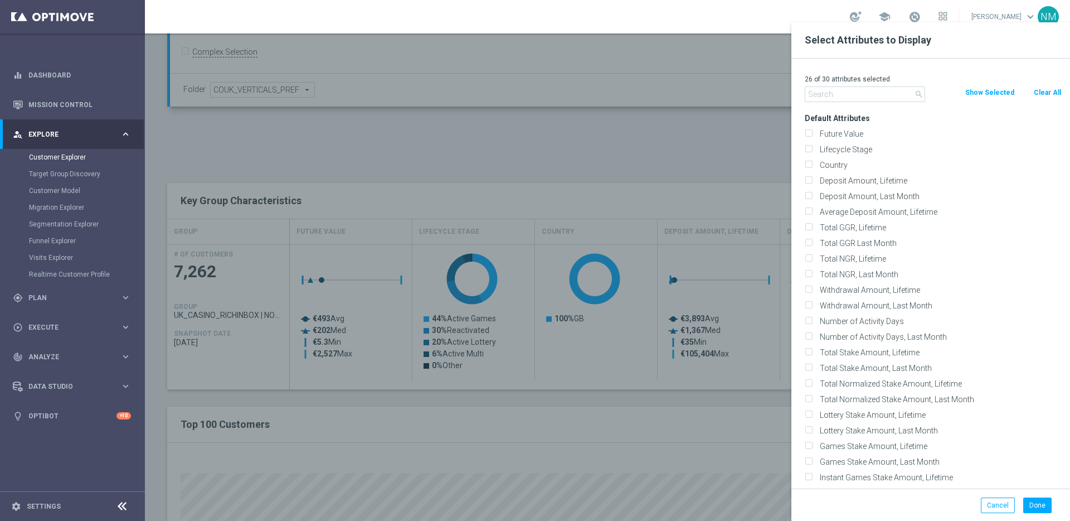
checkbox input "false"
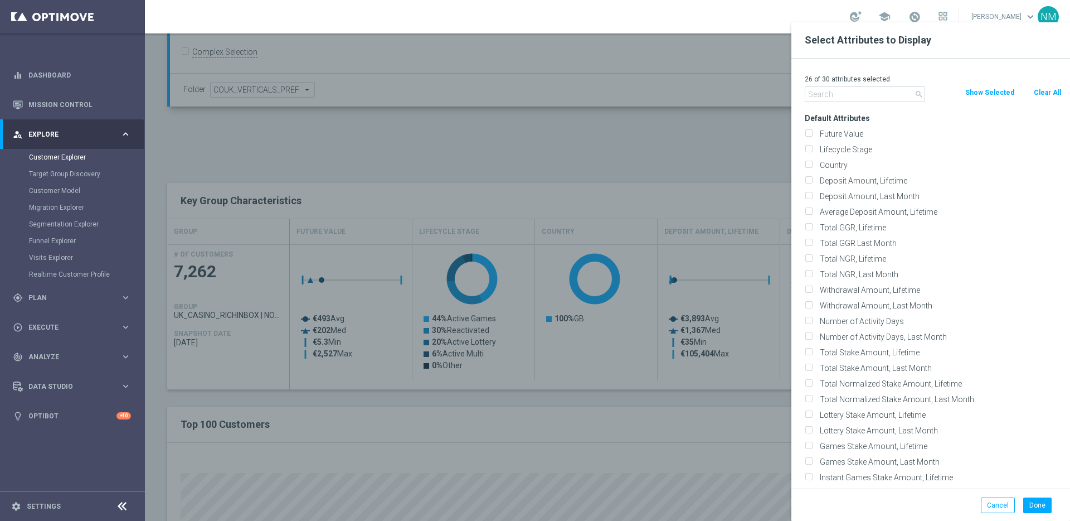
checkbox input "false"
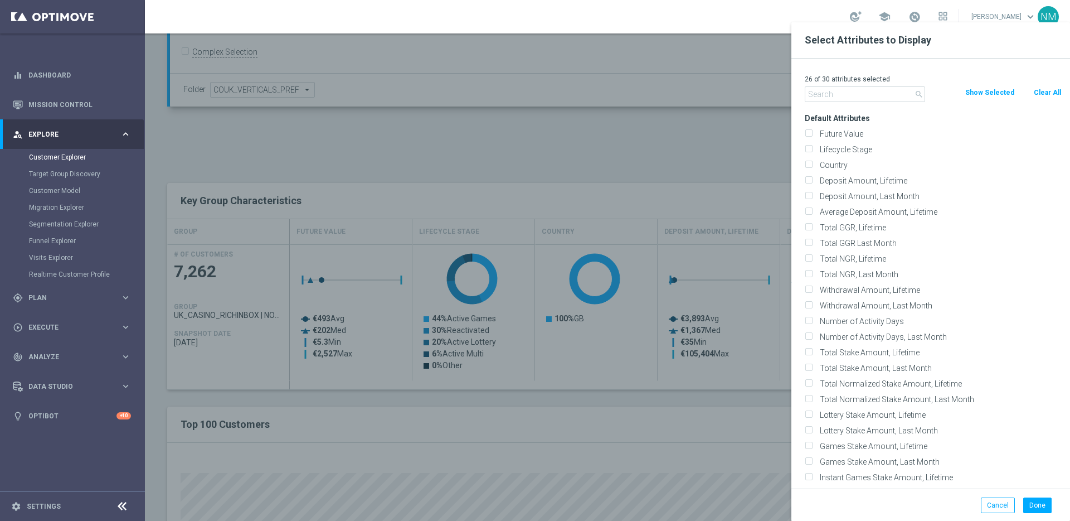
checkbox input "false"
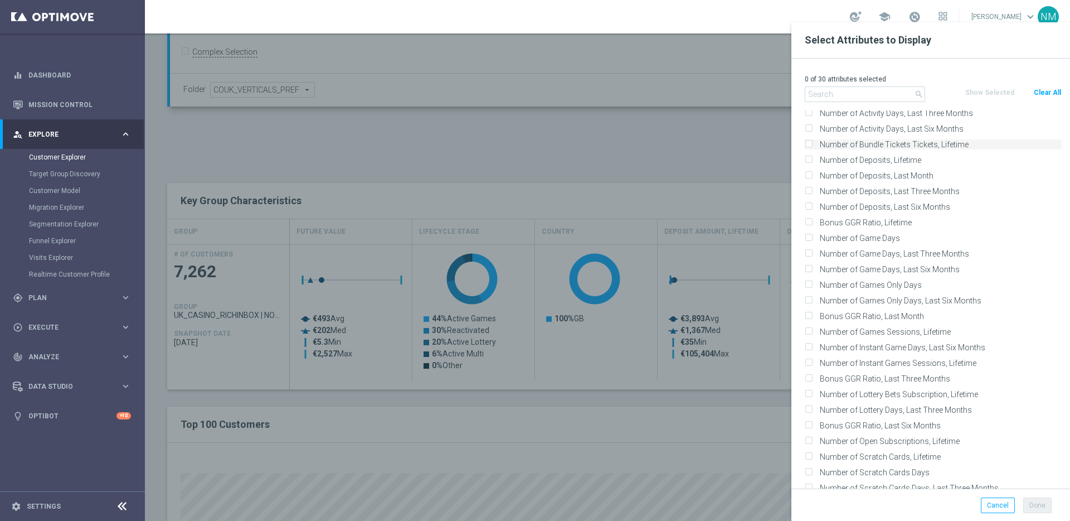
scroll to position [692, 0]
click at [888, 264] on label "Number of Game Days, Last Six Months" at bounding box center [939, 262] width 246 height 10
click at [812, 264] on input "Number of Game Days, Last Six Months" at bounding box center [808, 263] width 7 height 7
checkbox input "true"
click at [1045, 506] on button "Done" at bounding box center [1038, 505] width 28 height 16
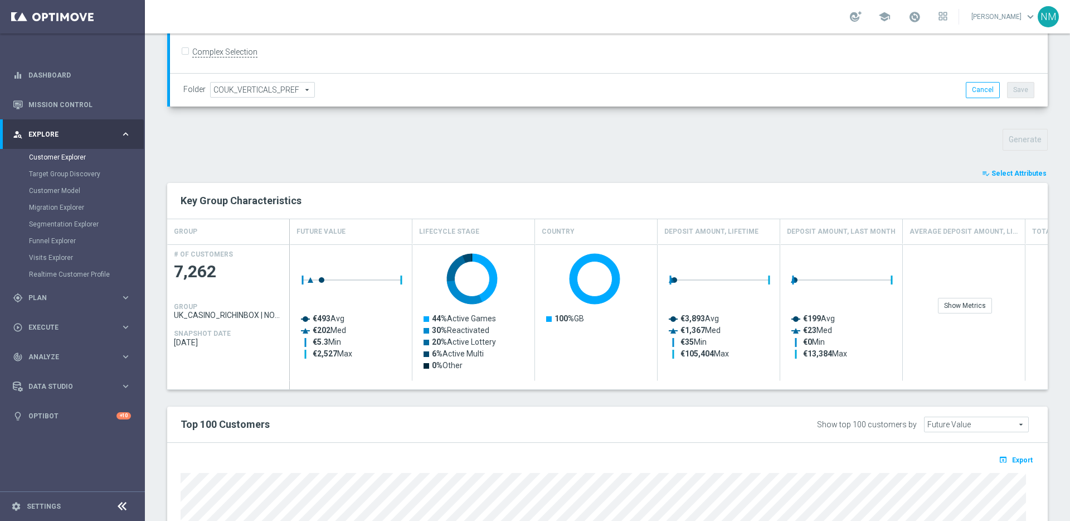
type input "Search"
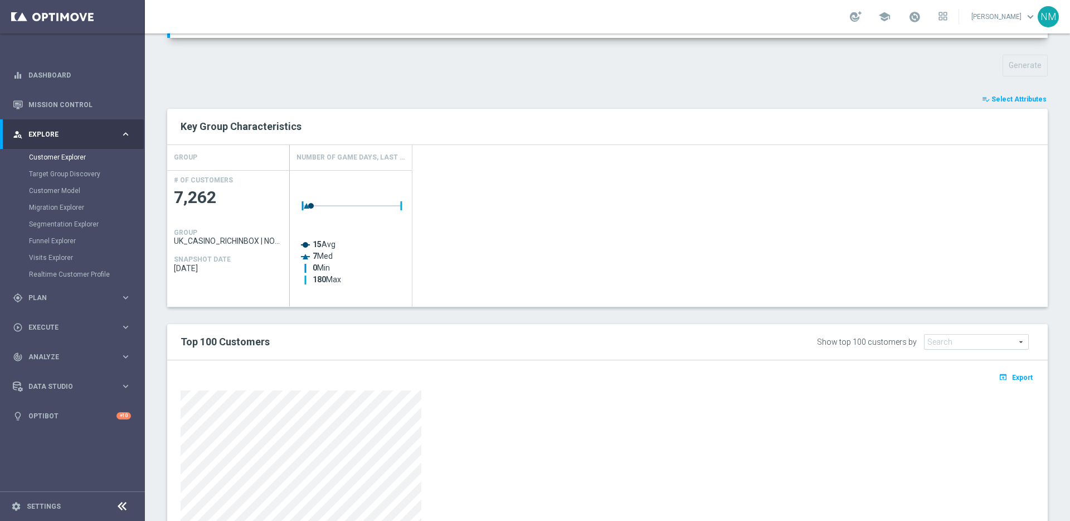
scroll to position [0, 0]
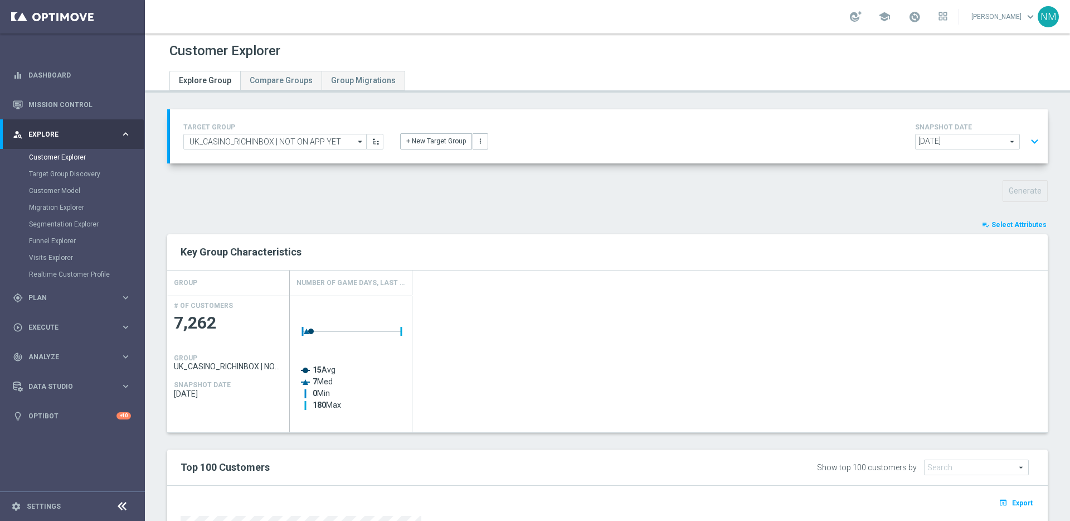
click at [1013, 224] on span "Select Attributes" at bounding box center [1019, 225] width 55 height 8
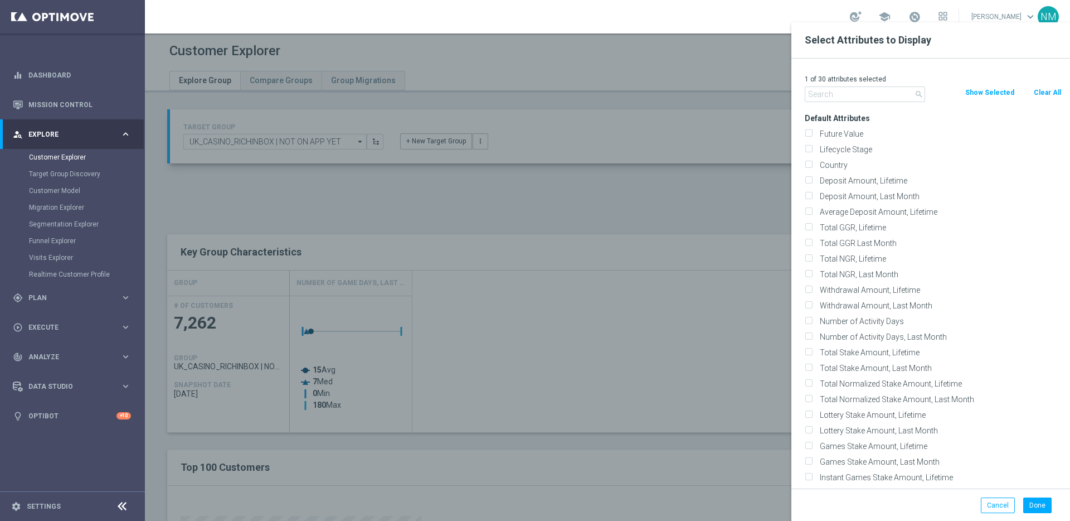
click at [1052, 91] on button "Clear All" at bounding box center [1048, 92] width 30 height 12
checkbox input "false"
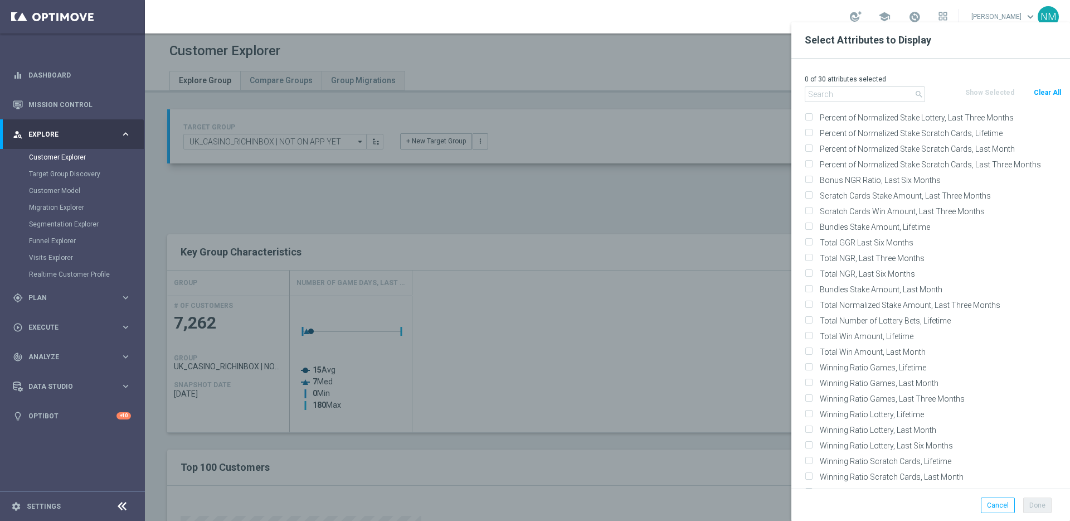
scroll to position [1325, 0]
click at [914, 176] on label "Bonus NGR Ratio, Last Six Months" at bounding box center [939, 175] width 246 height 10
click at [812, 176] on input "Bonus NGR Ratio, Last Six Months" at bounding box center [808, 176] width 7 height 7
checkbox input "true"
click at [1036, 505] on button "Done" at bounding box center [1038, 505] width 28 height 16
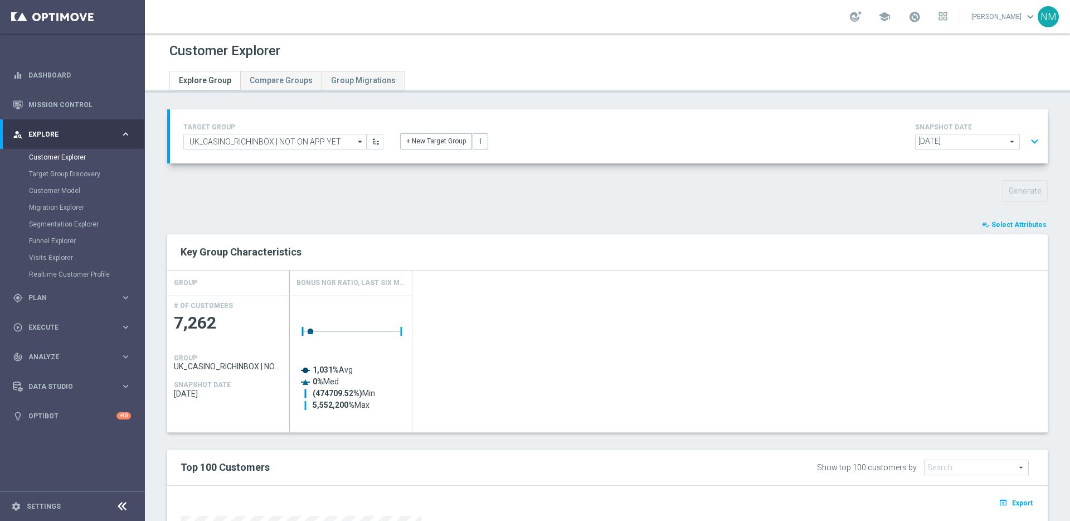
click at [1009, 226] on span "Select Attributes" at bounding box center [1019, 225] width 55 height 8
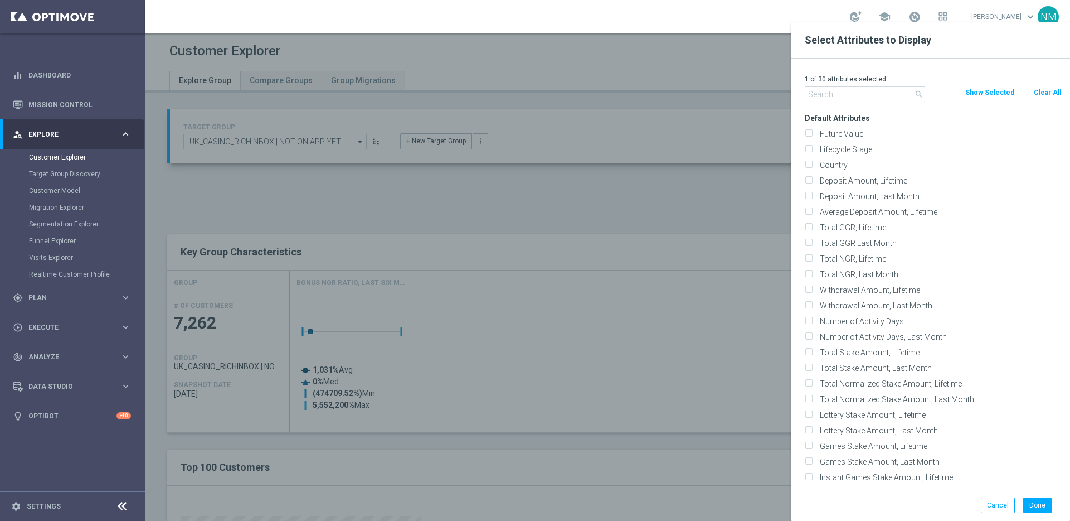
click at [1046, 90] on button "Clear All" at bounding box center [1048, 92] width 30 height 12
checkbox input "false"
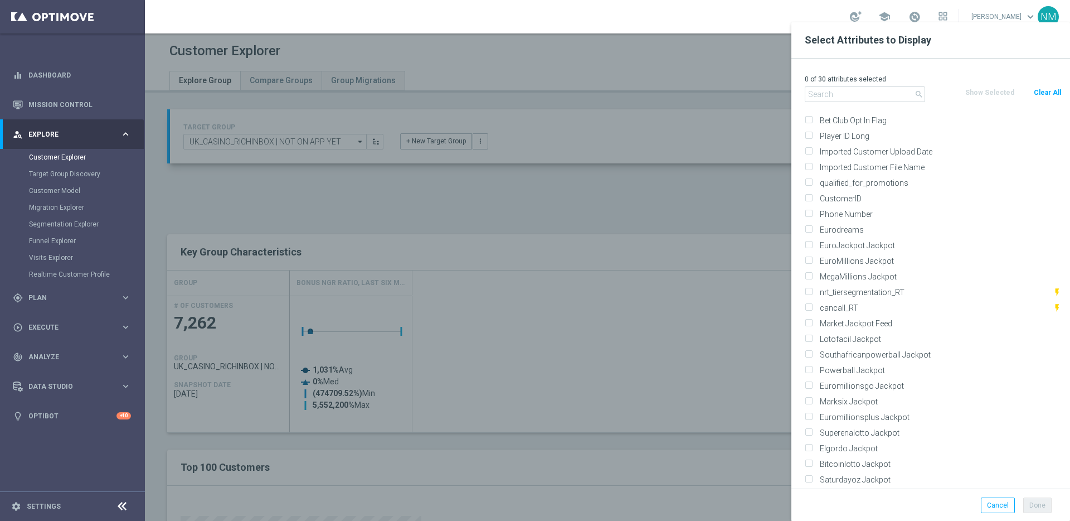
scroll to position [5574, 0]
click at [997, 498] on button "Cancel" at bounding box center [998, 505] width 34 height 16
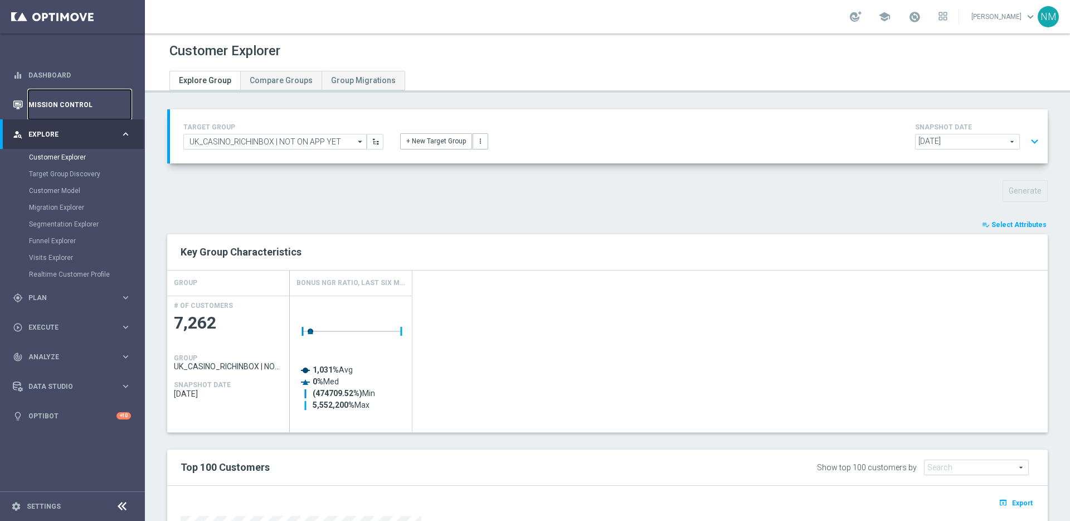
click at [87, 101] on link "Mission Control" at bounding box center [79, 105] width 103 height 30
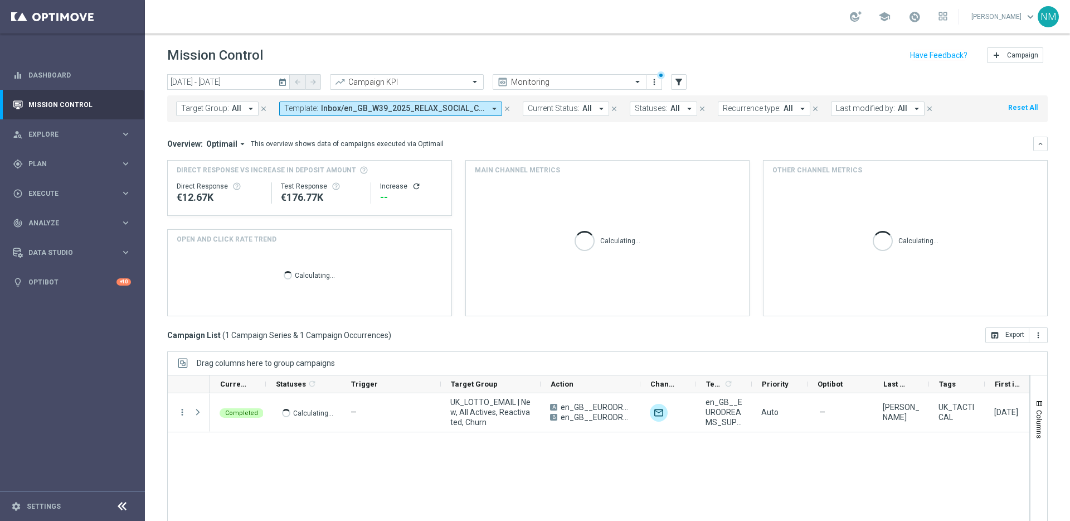
click at [491, 109] on icon "arrow_drop_down" at bounding box center [494, 109] width 10 height 10
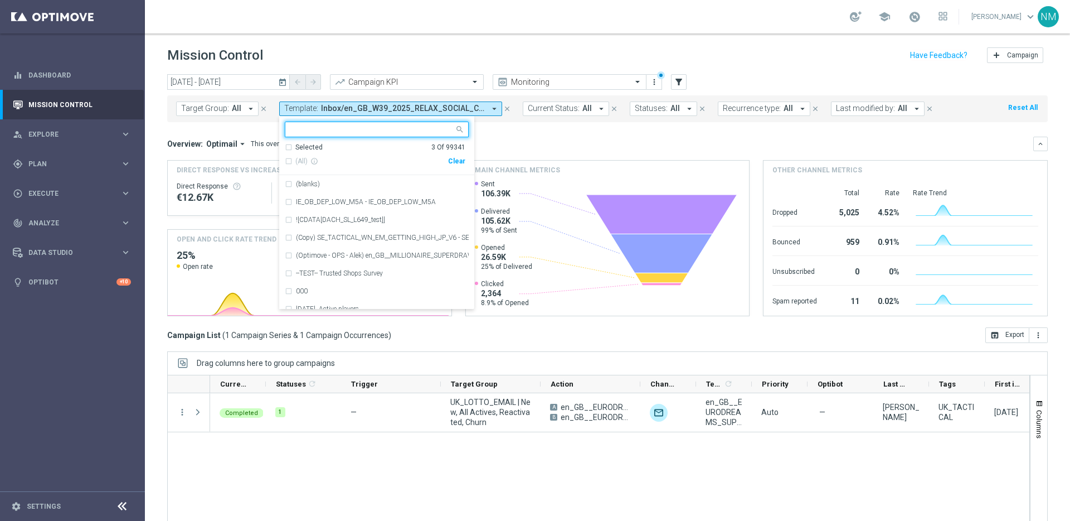
click at [0, 0] on div "Clear" at bounding box center [0, 0] width 0 height 0
click at [402, 130] on input "text" at bounding box center [372, 129] width 163 height 9
paste input "en_GB__20FS_APP_OFFER_OPTIMOVE_VERSION__NVIP_RI_TAC_GM"
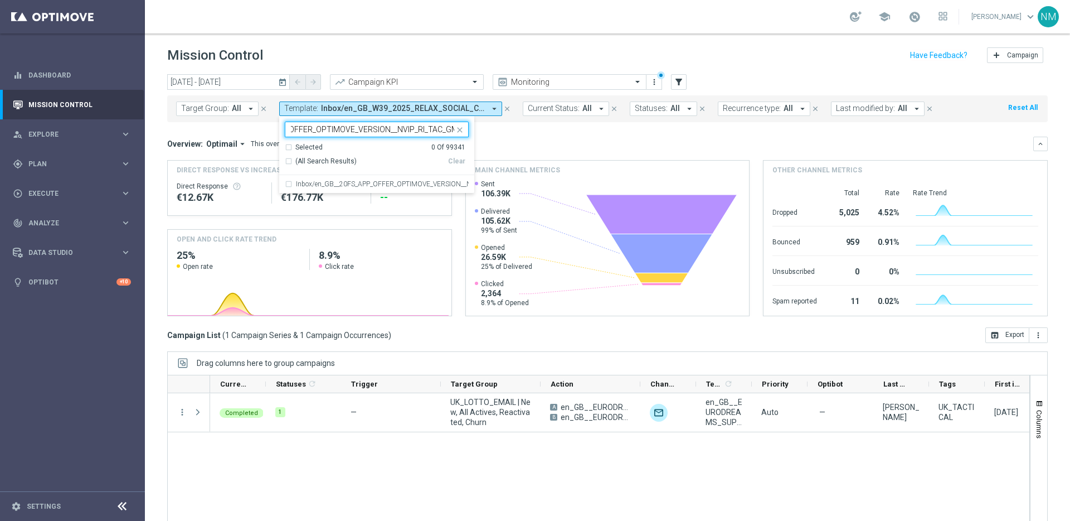
type input "en_GB__20FS_APP_OFFER_OPTIMOVE_VERSION__NVIP_RI_TAC_GM"
click at [498, 133] on mini-dashboard "Overview: Optimail arrow_drop_down This overview shows data of campaigns execut…" at bounding box center [607, 224] width 881 height 205
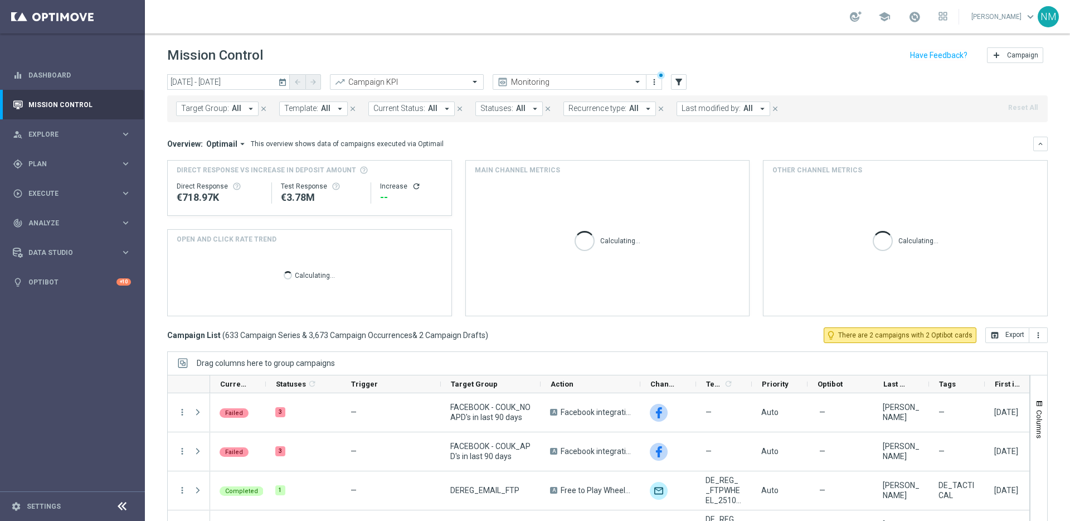
click at [337, 110] on icon "arrow_drop_down" at bounding box center [340, 109] width 10 height 10
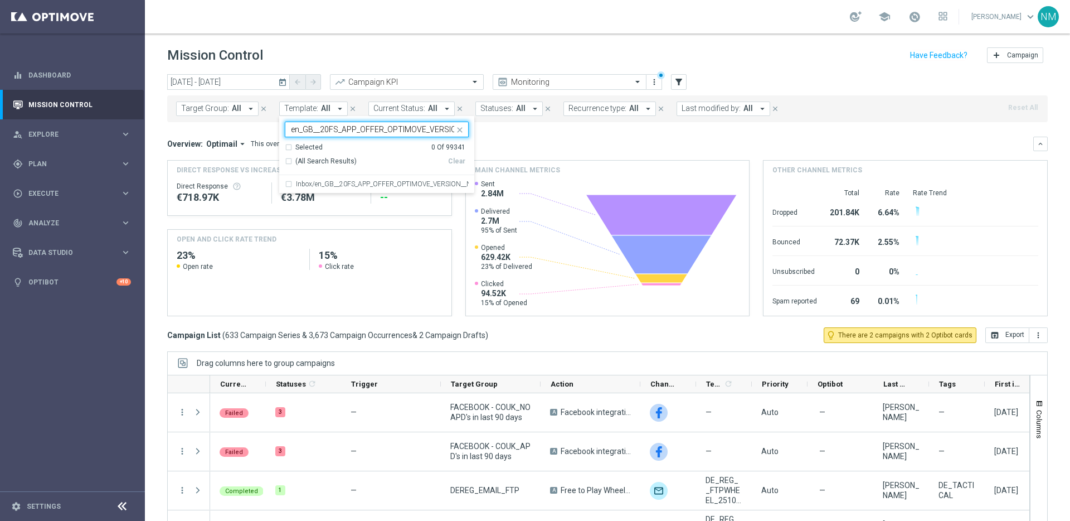
scroll to position [0, 71]
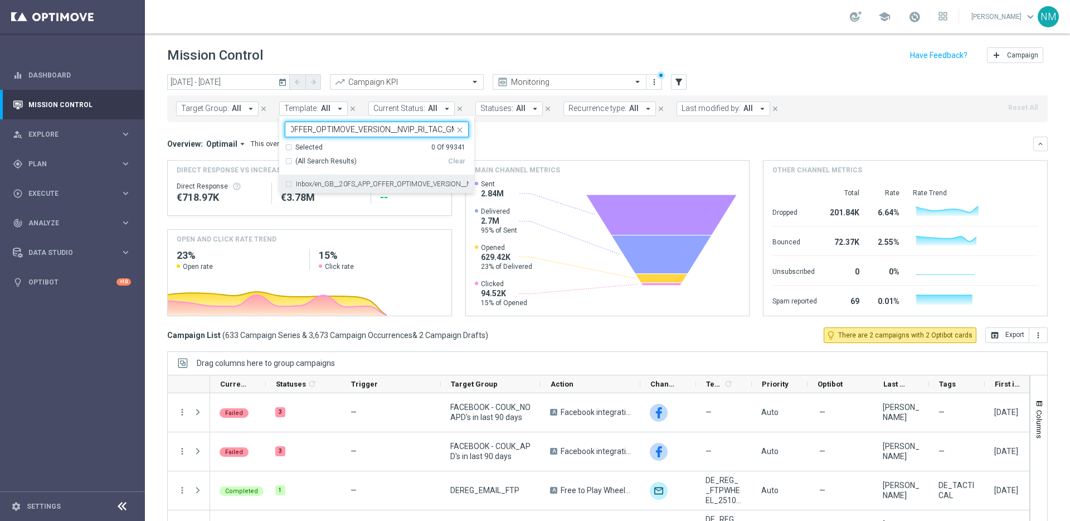
click at [331, 178] on div "Inbox/en_GB__20FS_APP_OFFER_OPTIMOVE_VERSION__NVIP_RI_TAC_GM" at bounding box center [377, 184] width 184 height 18
type input "en_GB__20FS_APP_OFFER_OPTIMOVE_VERSION__NVIP_RI_TAC_GM"
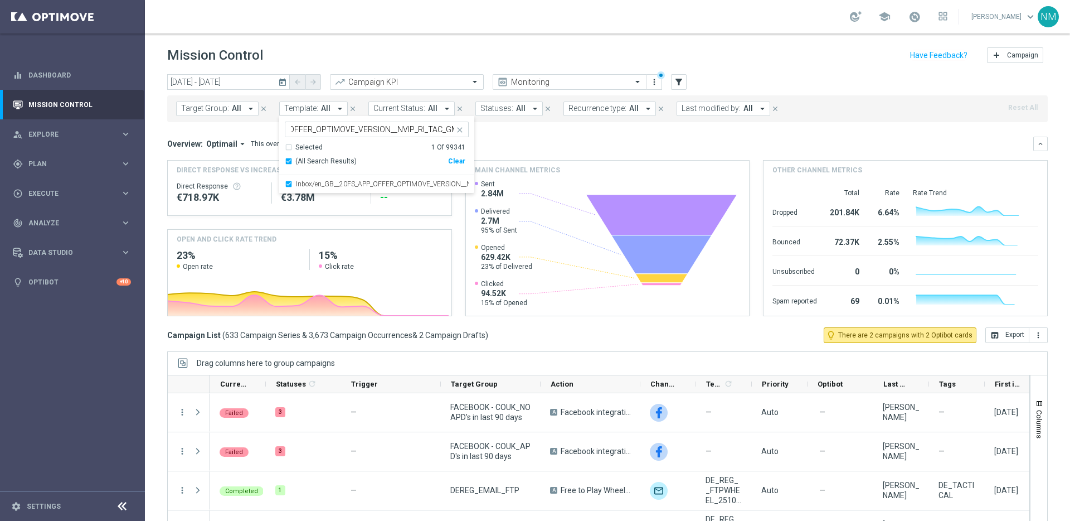
scroll to position [0, 0]
click at [525, 156] on div "Overview: Optimail arrow_drop_down This overview shows data of campaigns execut…" at bounding box center [607, 227] width 881 height 180
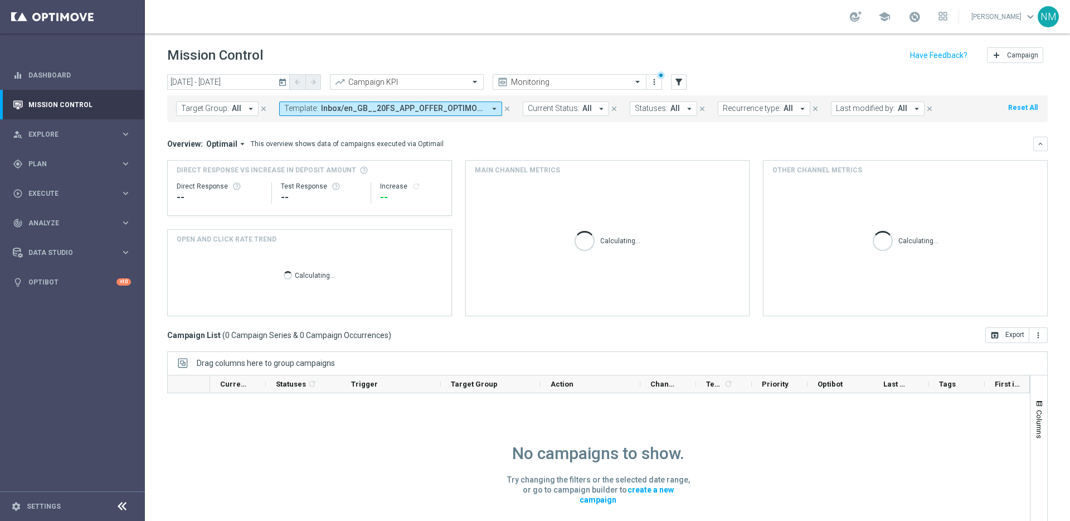
click at [279, 84] on icon "today" at bounding box center [283, 82] width 10 height 10
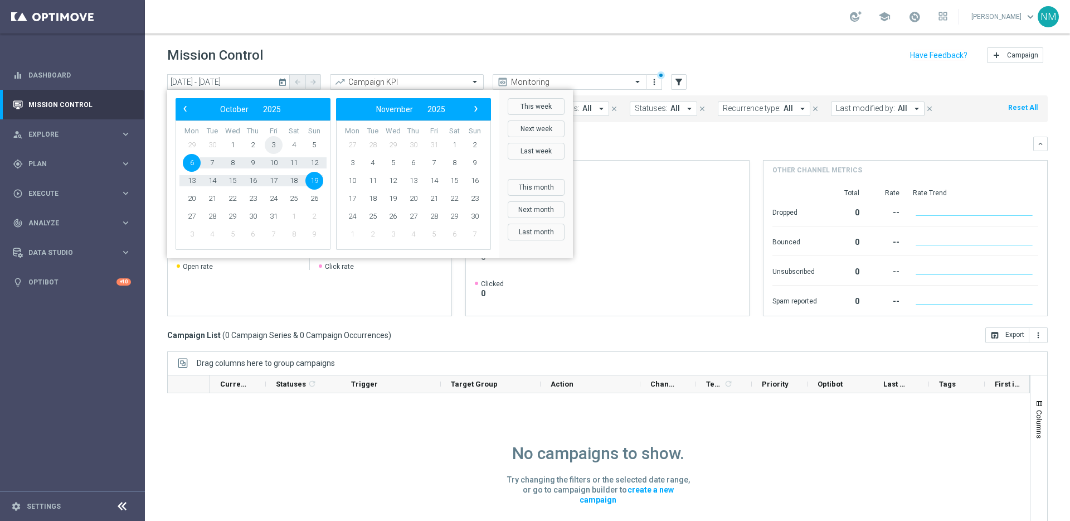
click at [272, 146] on span "3" at bounding box center [274, 145] width 18 height 18
click at [317, 180] on span "19" at bounding box center [315, 181] width 18 height 18
type input "[DATE] - [DATE]"
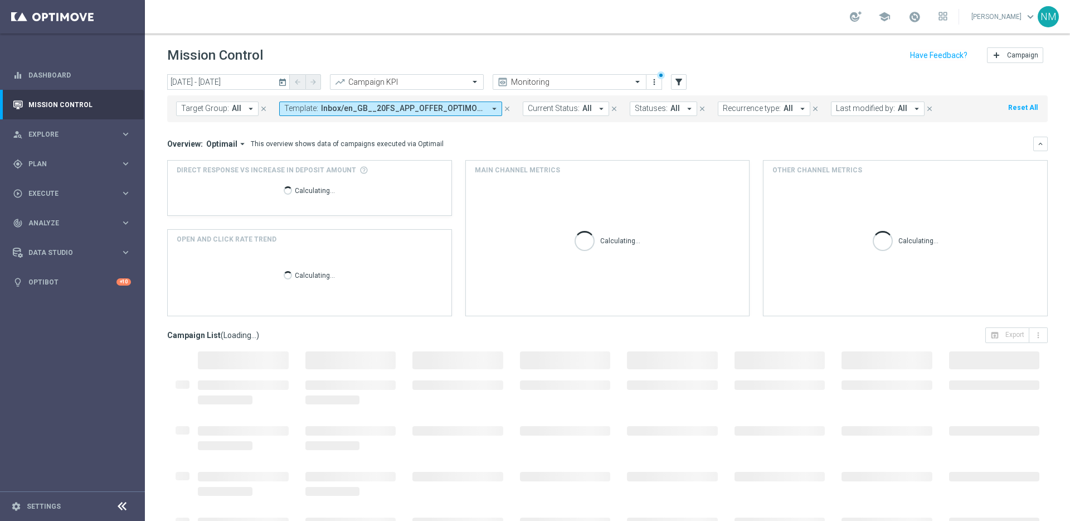
click at [506, 133] on mini-dashboard "Overview: Optimail arrow_drop_down This overview shows data of campaigns execut…" at bounding box center [607, 224] width 881 height 205
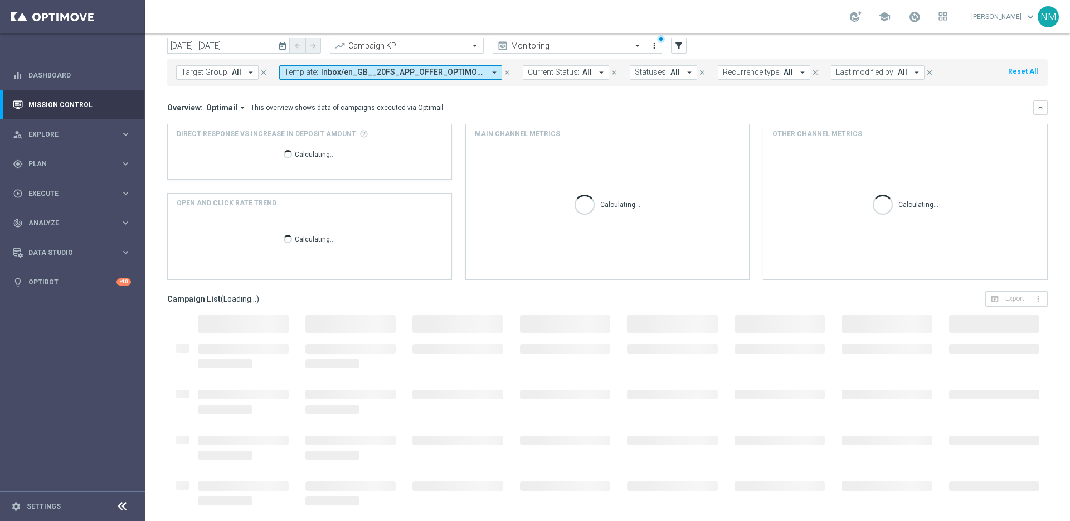
scroll to position [37, 0]
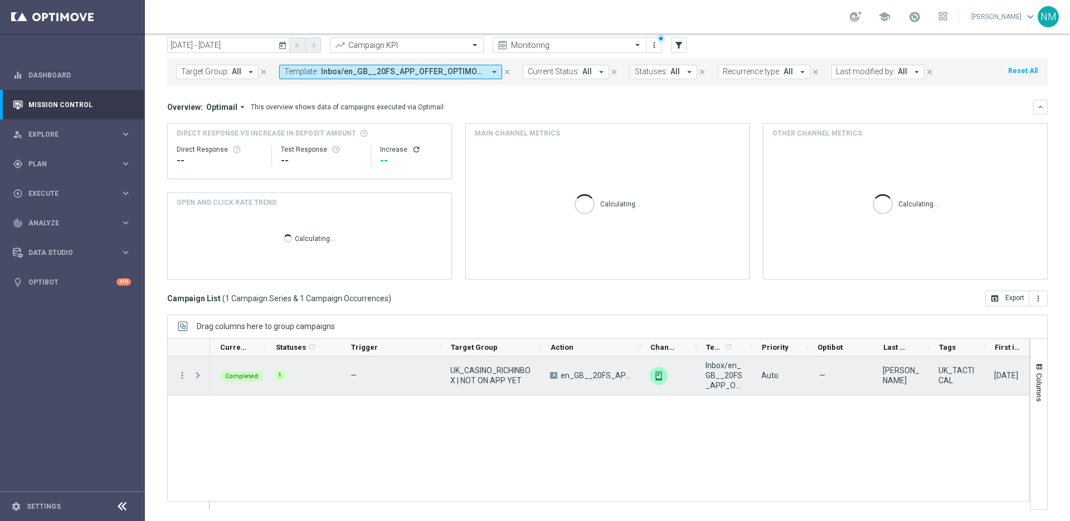
click at [199, 373] on span "Press SPACE to select this row." at bounding box center [198, 375] width 10 height 9
